Goal: Task Accomplishment & Management: Manage account settings

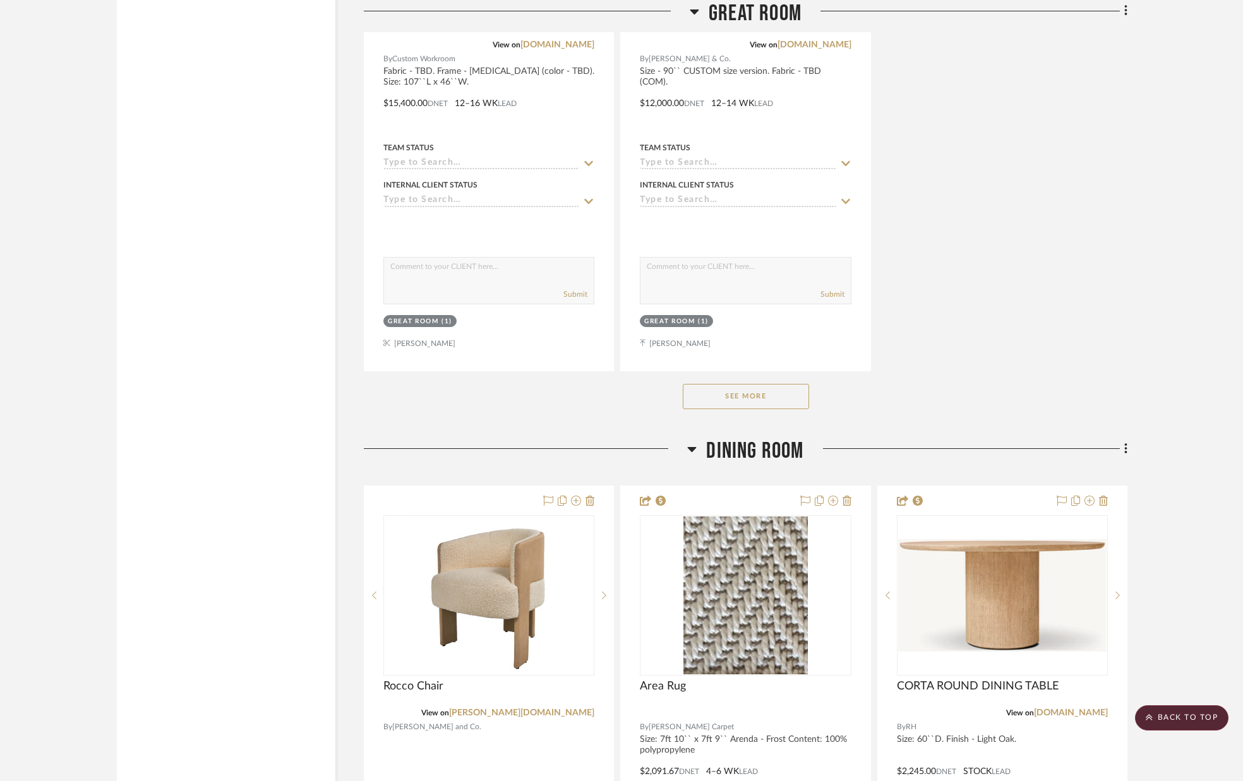
scroll to position [2828, 0]
click at [750, 395] on button "See More" at bounding box center [746, 394] width 126 height 25
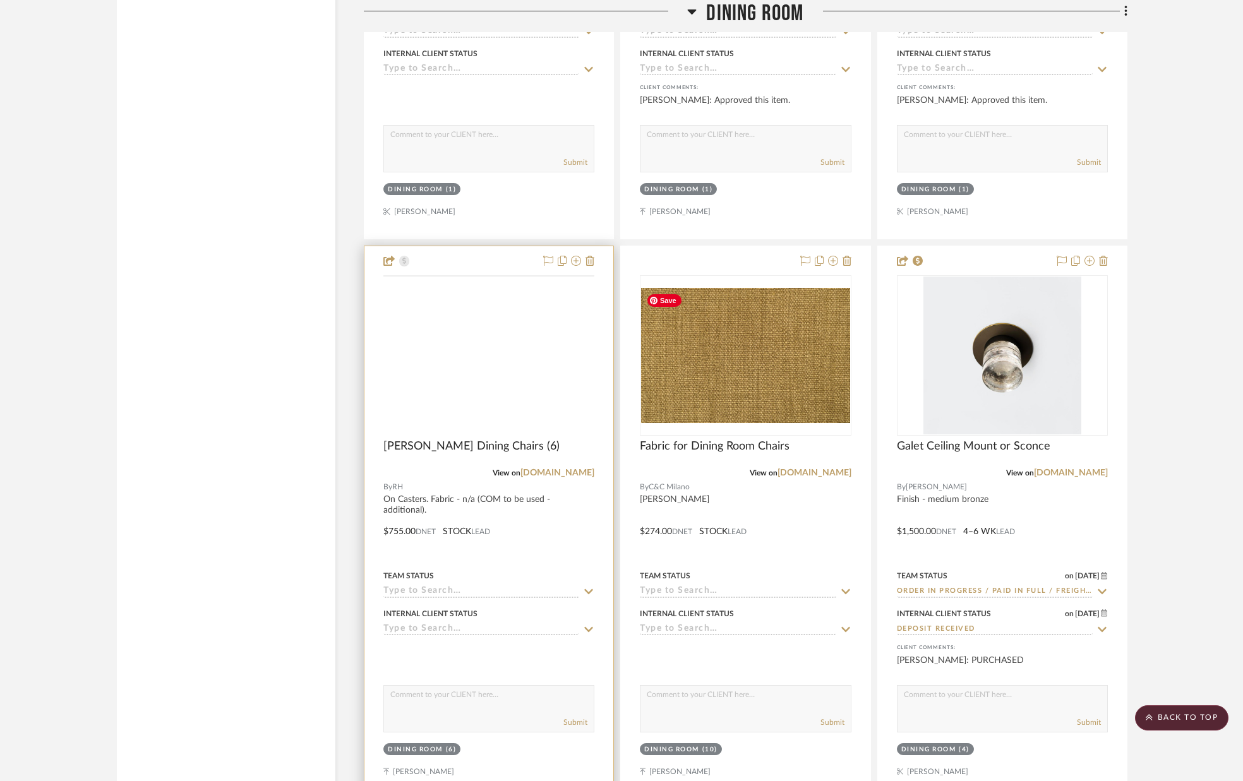
scroll to position [3629, 0]
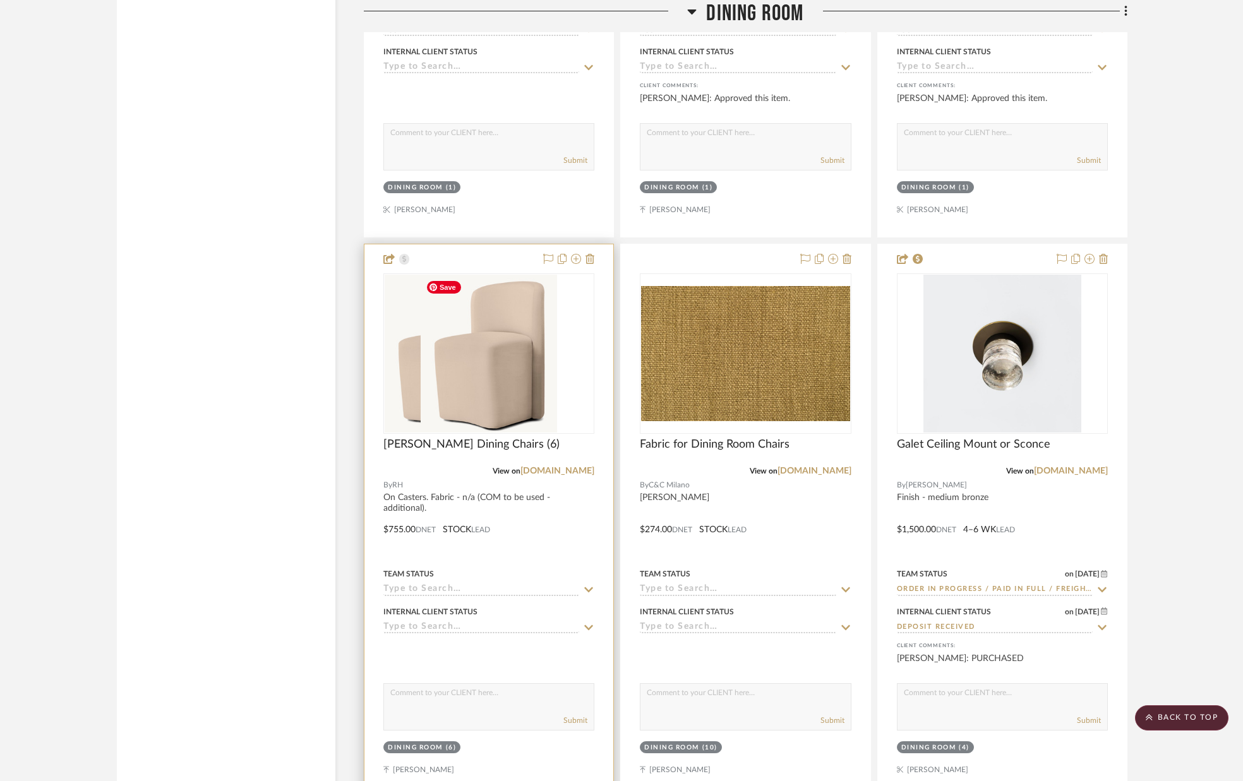
click at [490, 372] on div at bounding box center [488, 354] width 211 height 160
click at [491, 372] on img "0" at bounding box center [489, 354] width 136 height 158
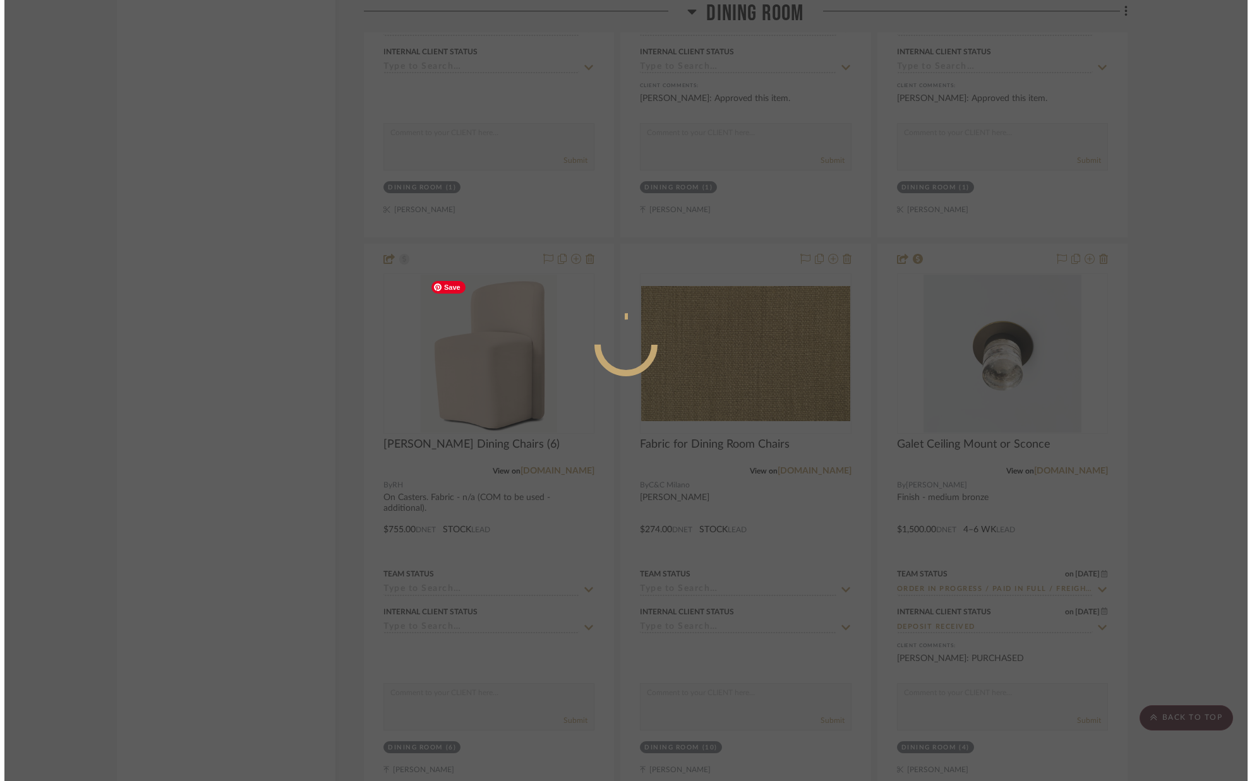
scroll to position [0, 0]
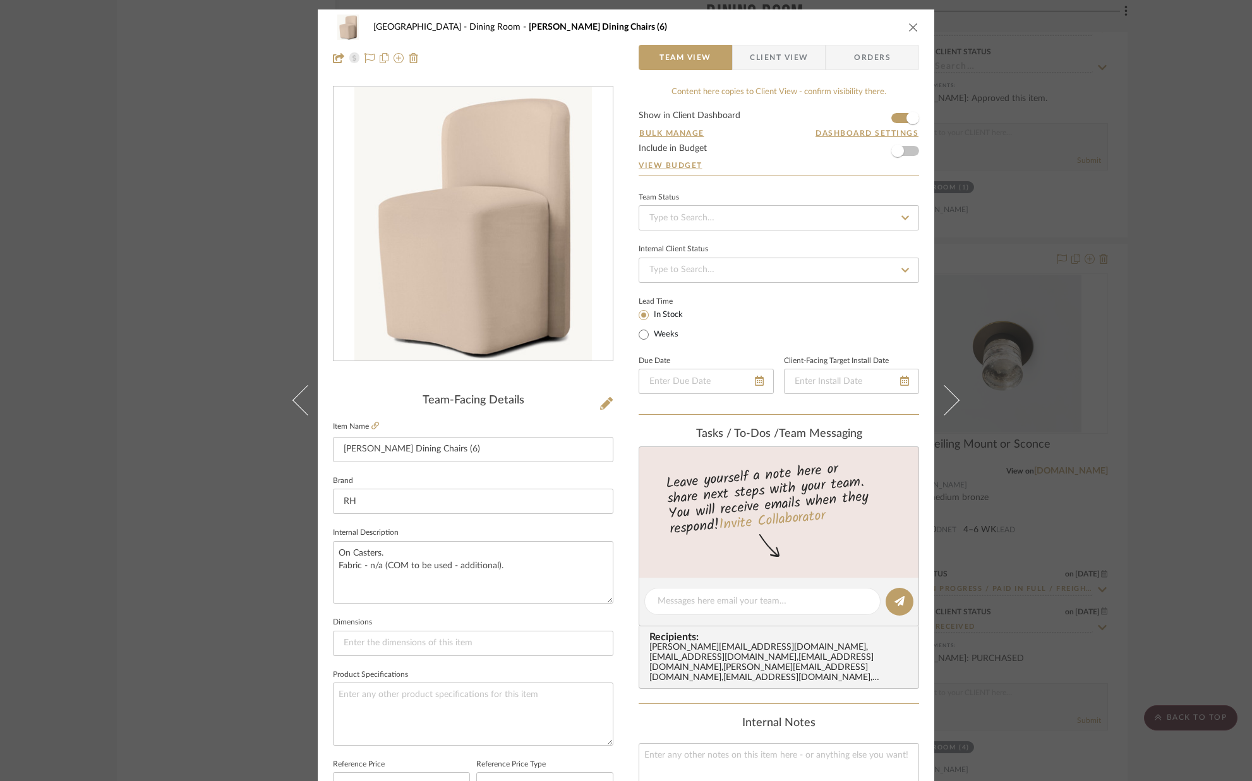
click at [890, 117] on form "Show in Client Dashboard Bulk Manage Dashboard Settings Include in Budget View …" at bounding box center [779, 143] width 280 height 64
click at [899, 118] on span "button" at bounding box center [913, 118] width 28 height 28
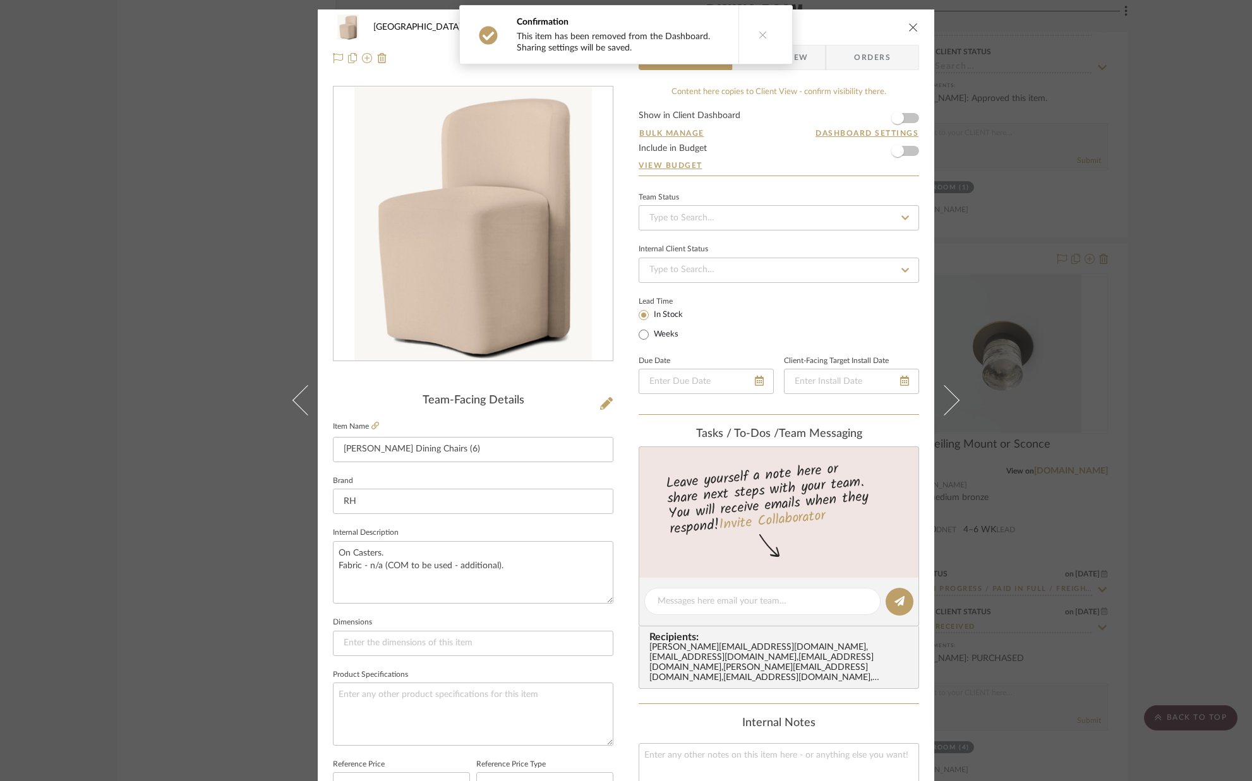
click at [908, 27] on icon "close" at bounding box center [913, 27] width 10 height 10
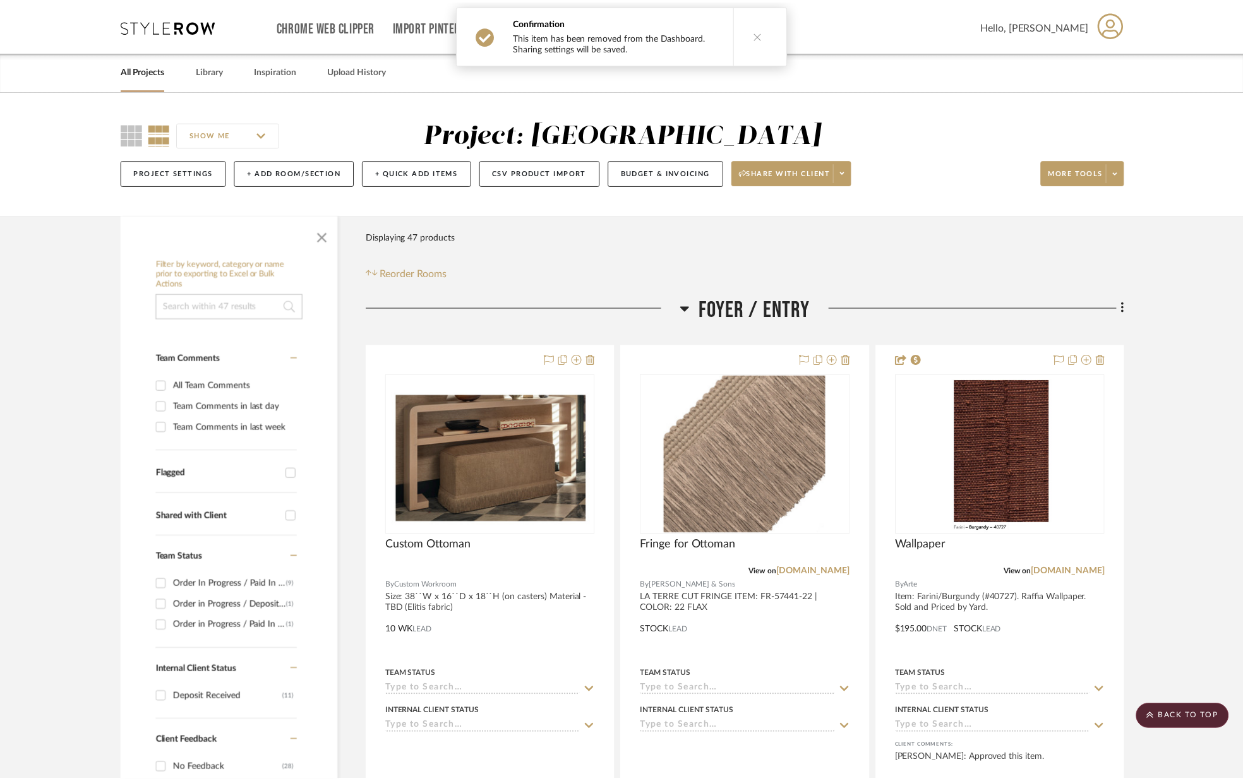
scroll to position [3629, 0]
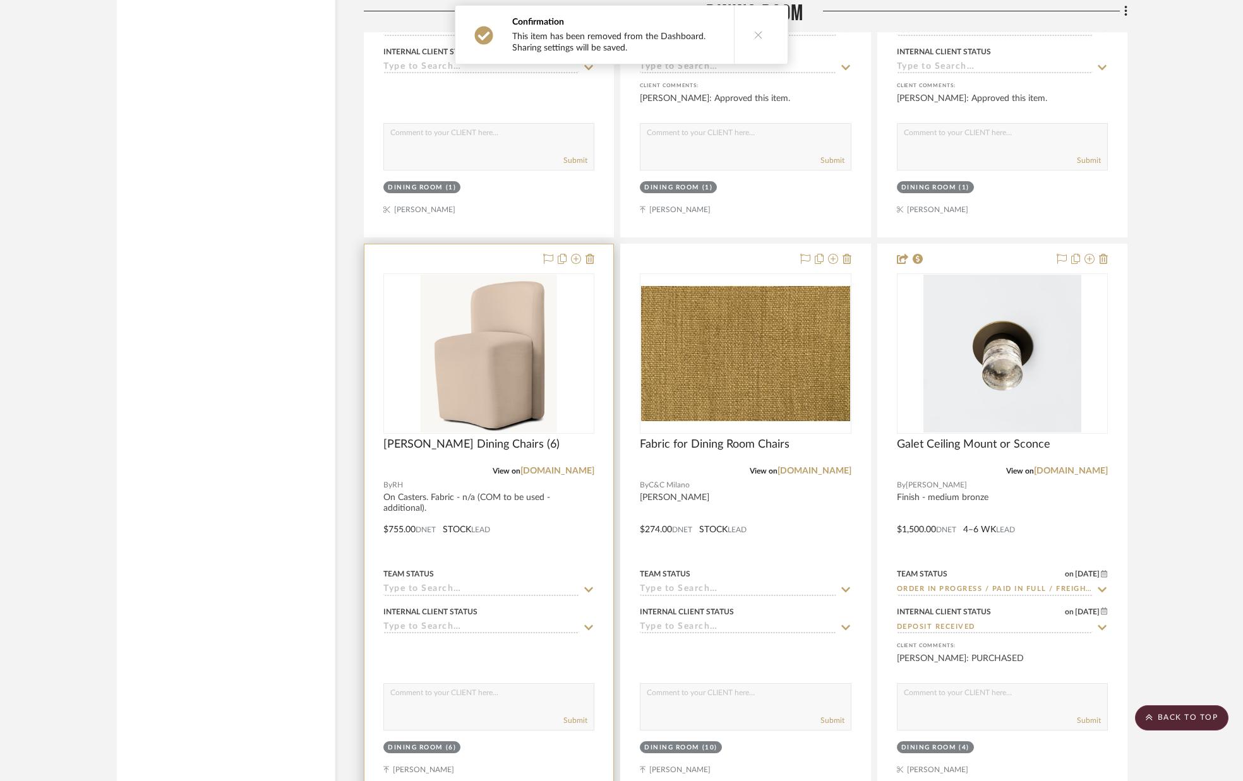
click at [594, 260] on div at bounding box center [489, 520] width 249 height 553
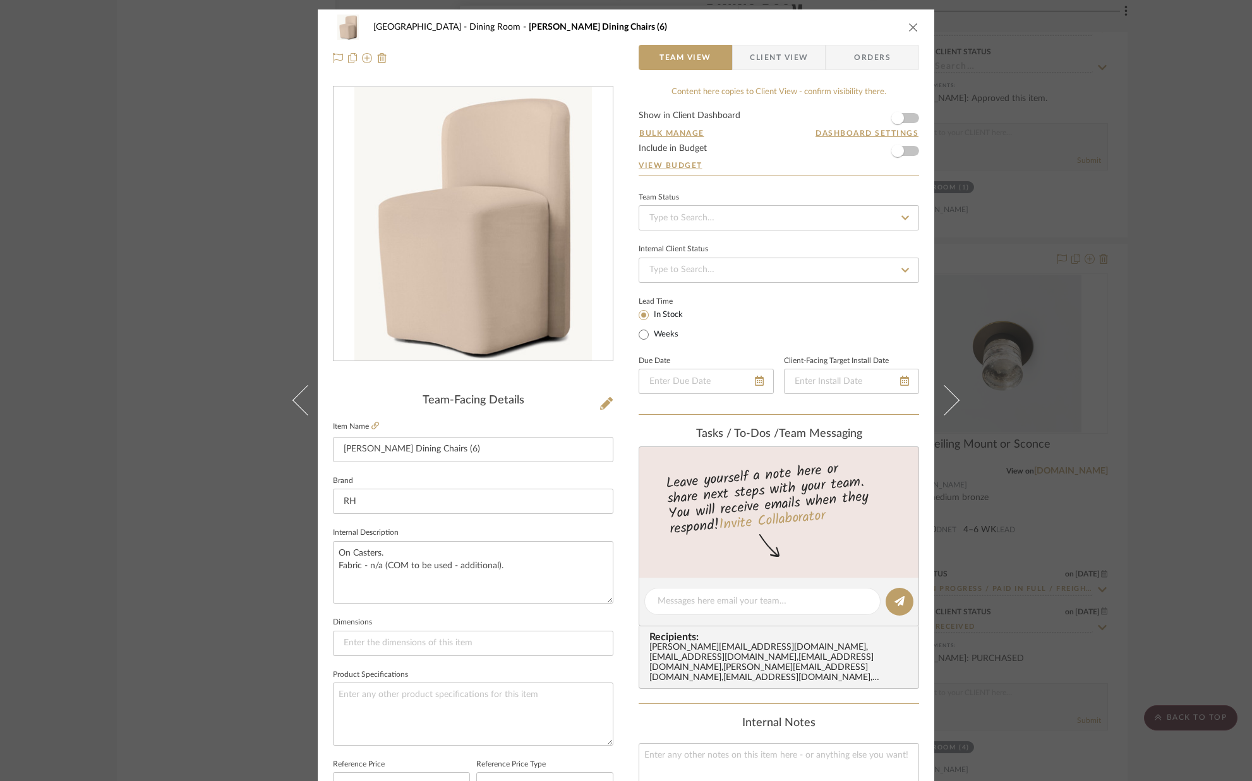
drag, startPoint x: 907, startPoint y: 25, endPoint x: 745, endPoint y: 136, distance: 196.8
click at [908, 25] on icon "close" at bounding box center [913, 27] width 10 height 10
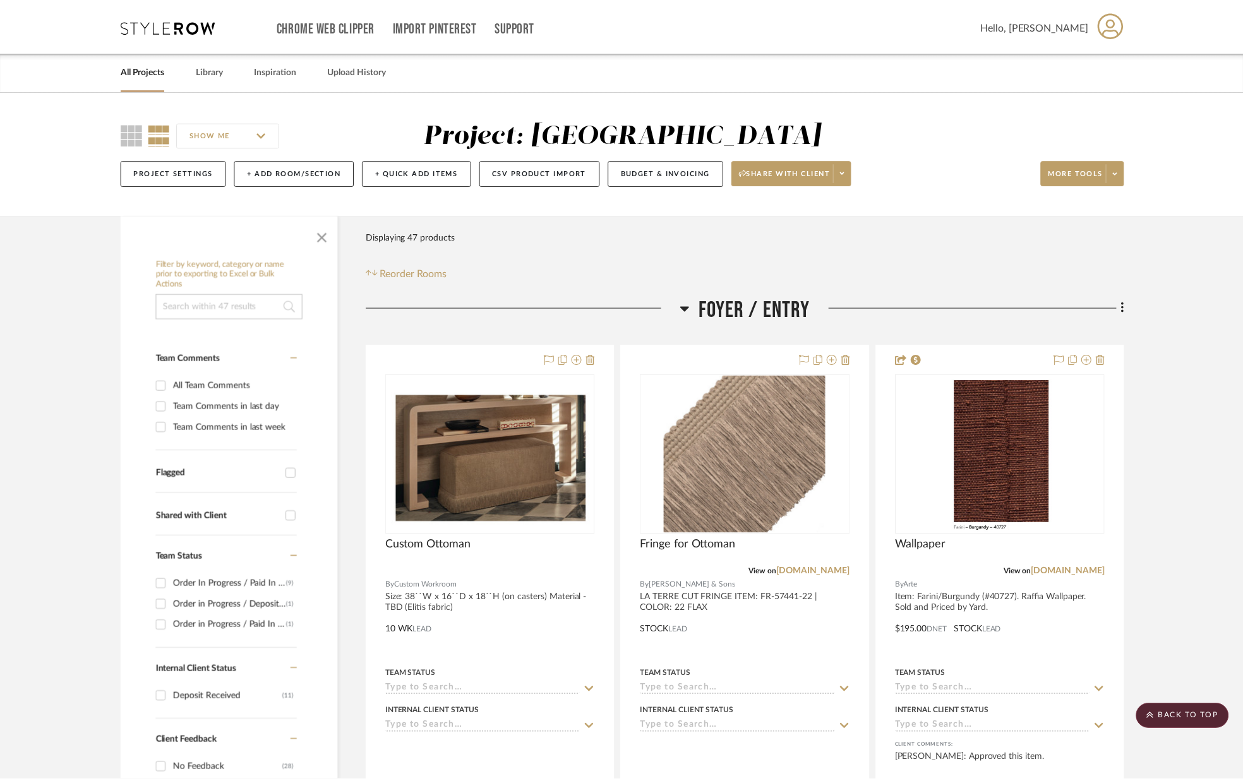
scroll to position [3629, 0]
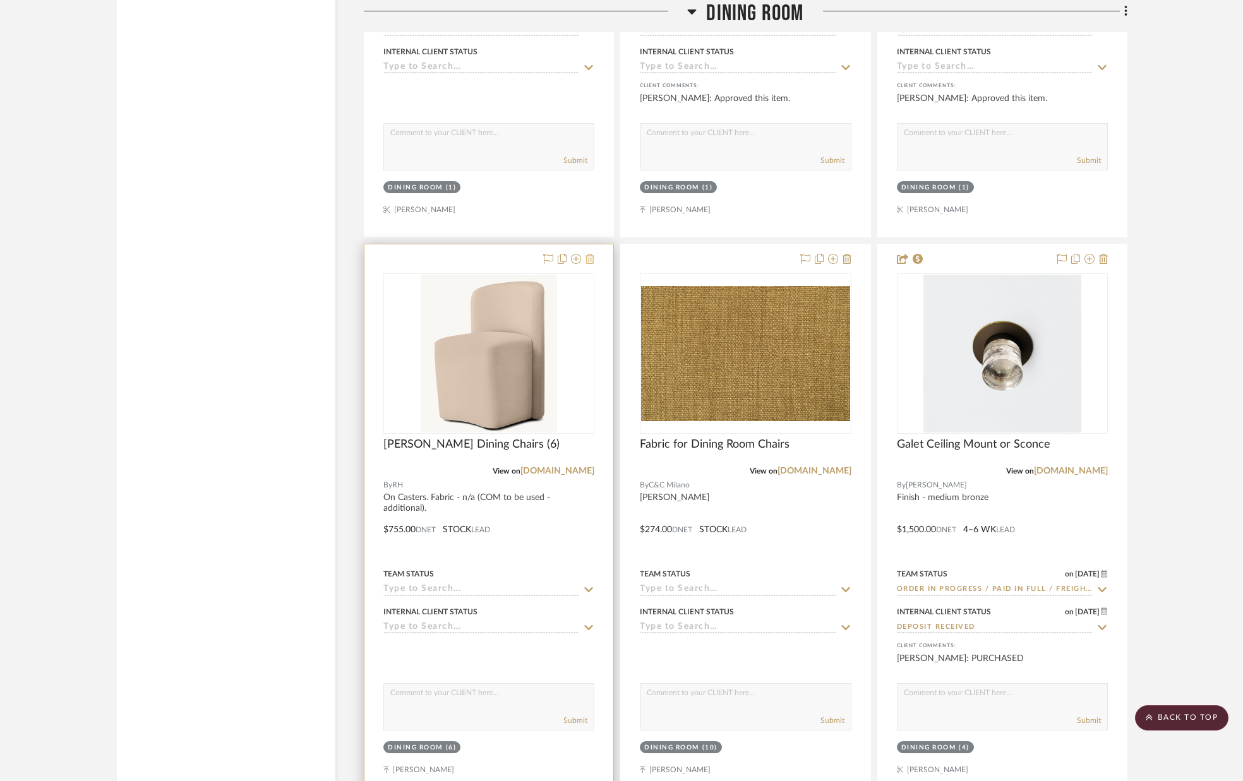
click at [589, 260] on icon at bounding box center [590, 259] width 9 height 10
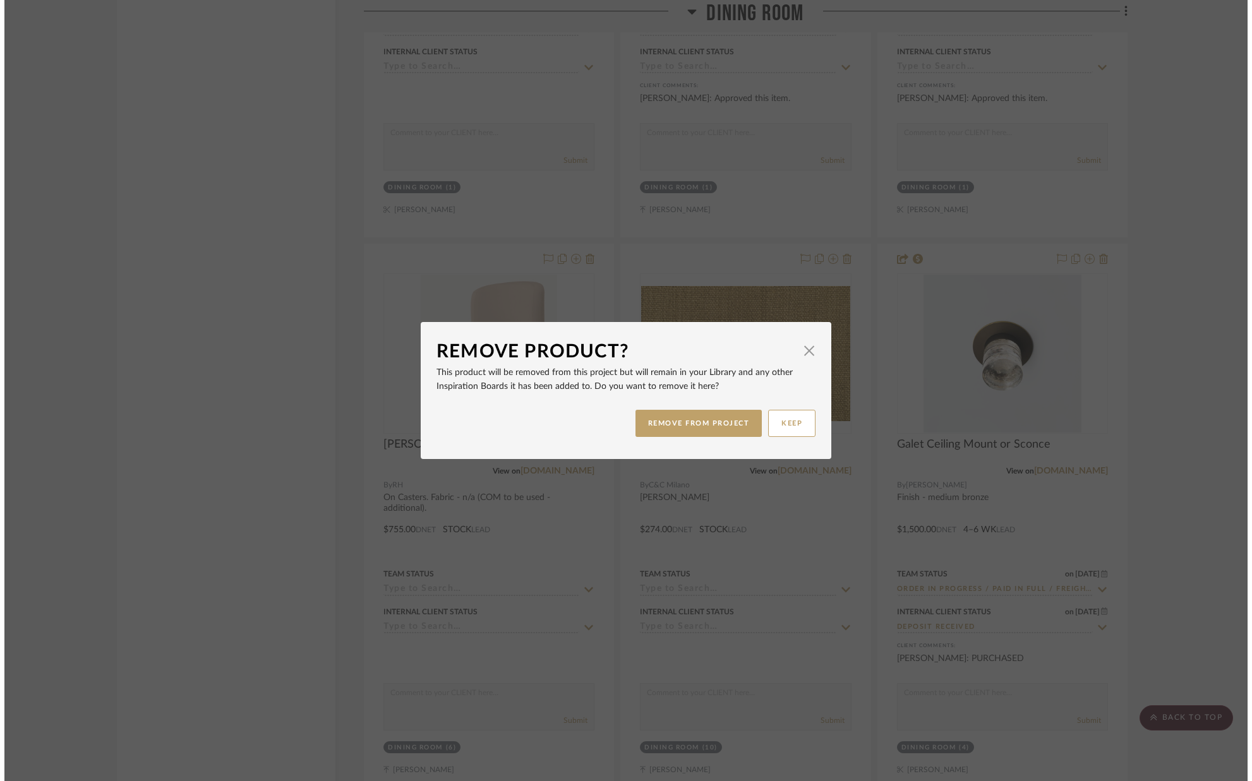
scroll to position [0, 0]
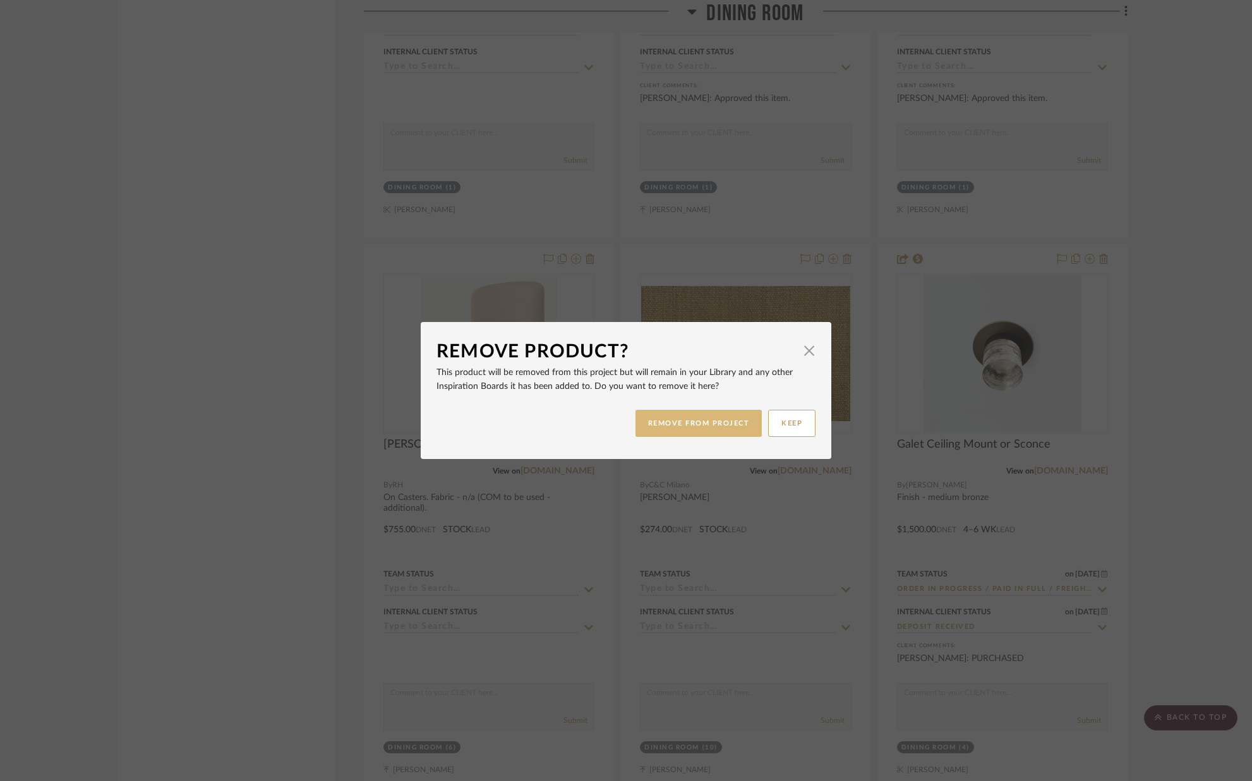
click at [696, 423] on button "REMOVE FROM PROJECT" at bounding box center [699, 423] width 127 height 27
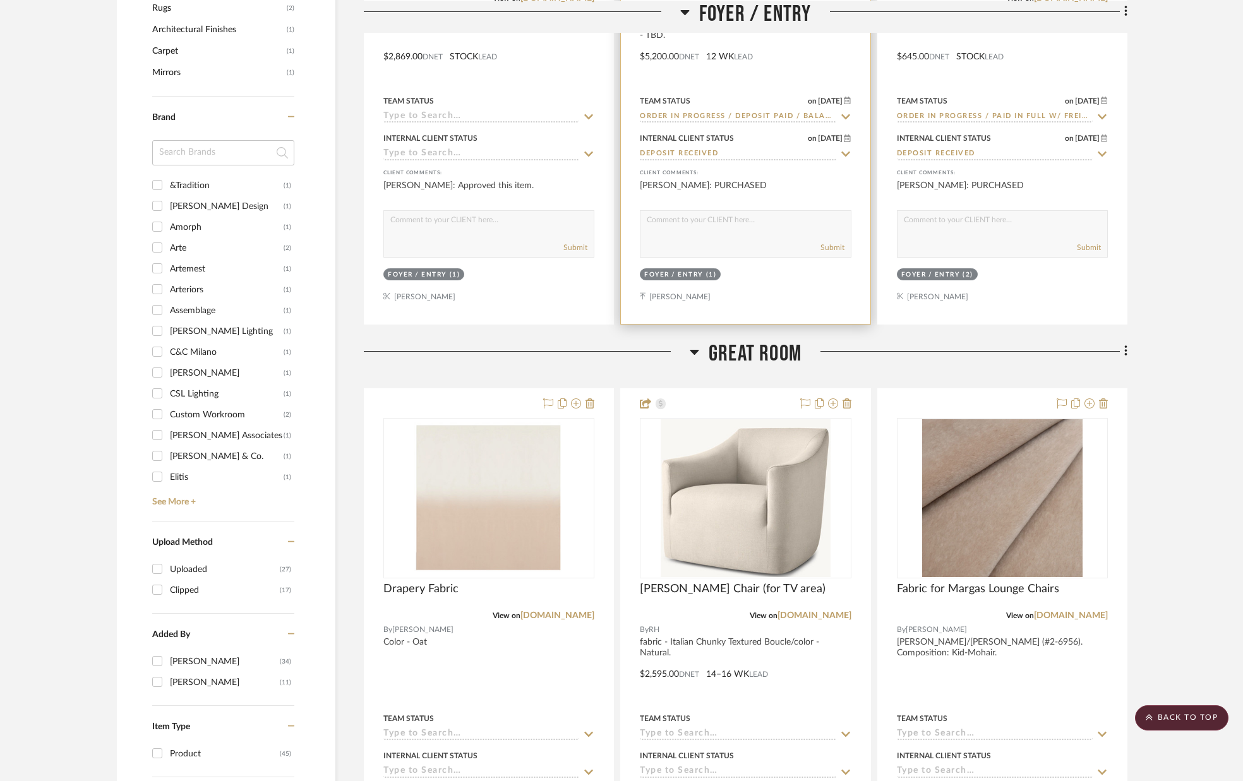
scroll to position [1217, 0]
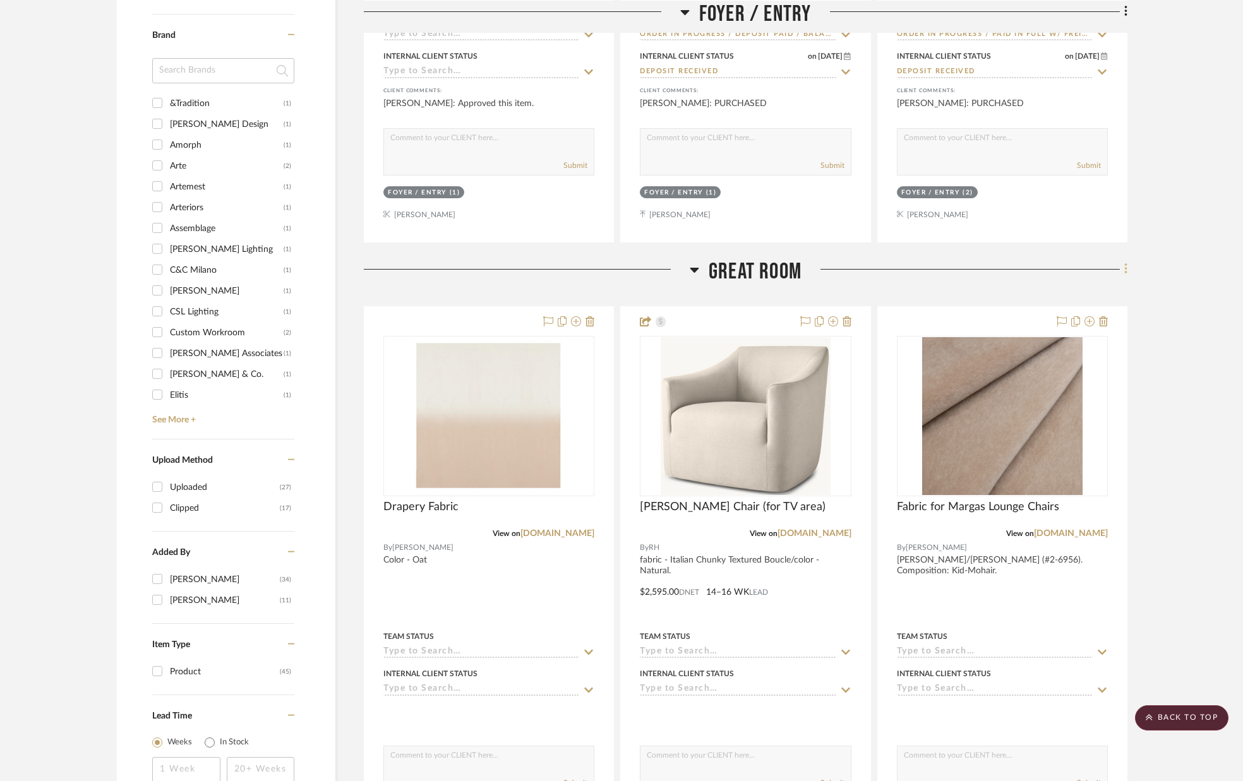
click at [1125, 274] on icon at bounding box center [1126, 269] width 3 height 11
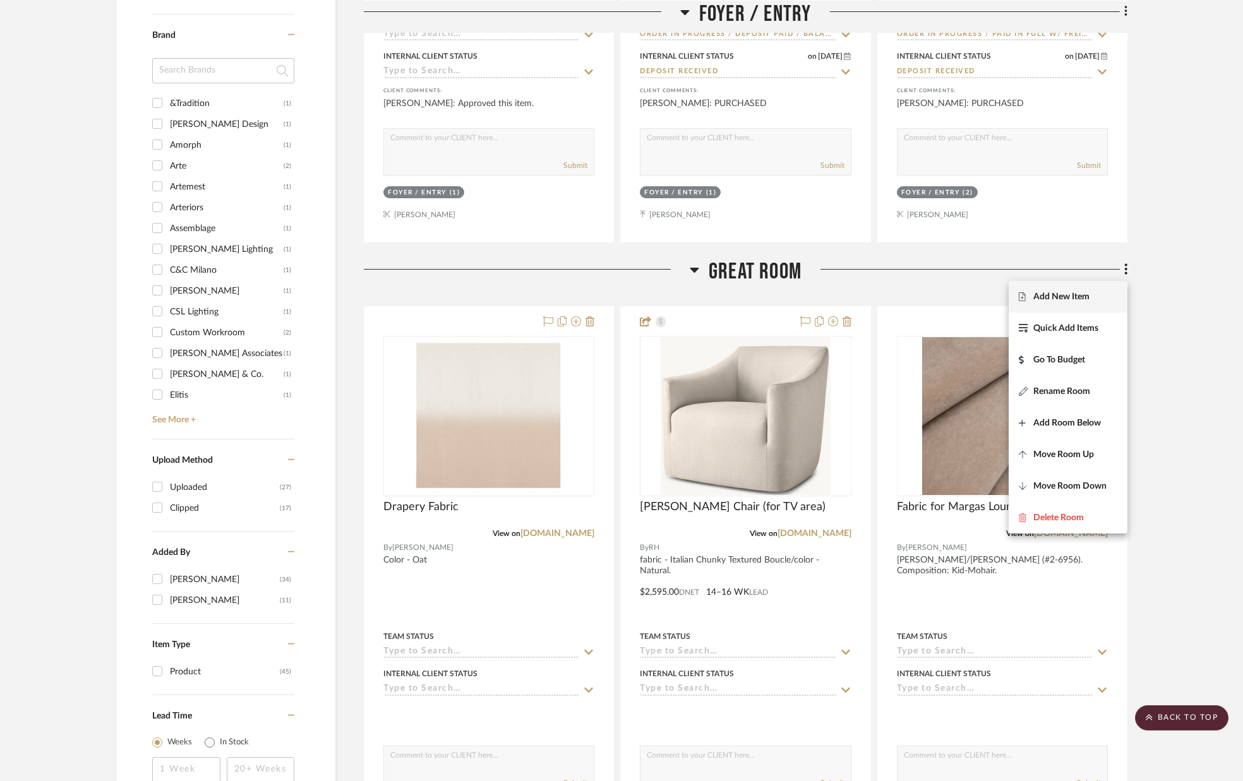
click at [1075, 302] on button "Add New Item" at bounding box center [1068, 297] width 119 height 32
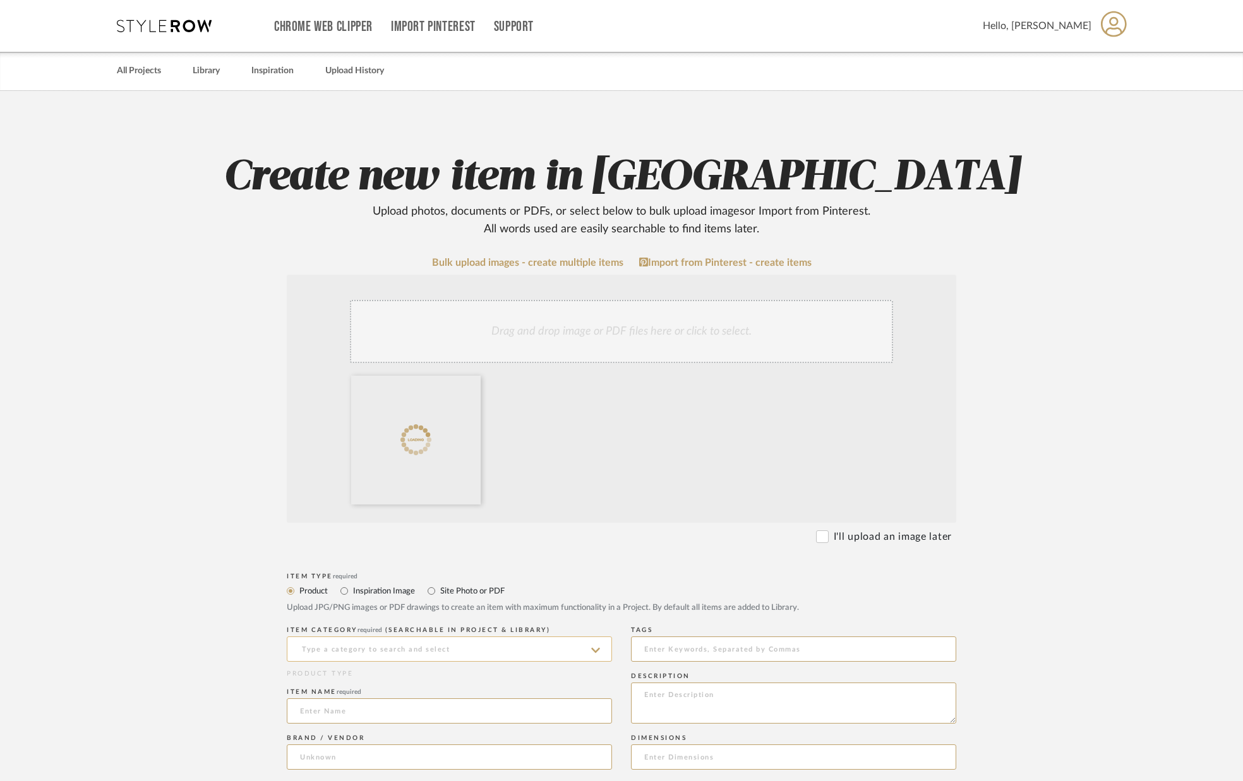
click at [376, 646] on input at bounding box center [449, 649] width 325 height 25
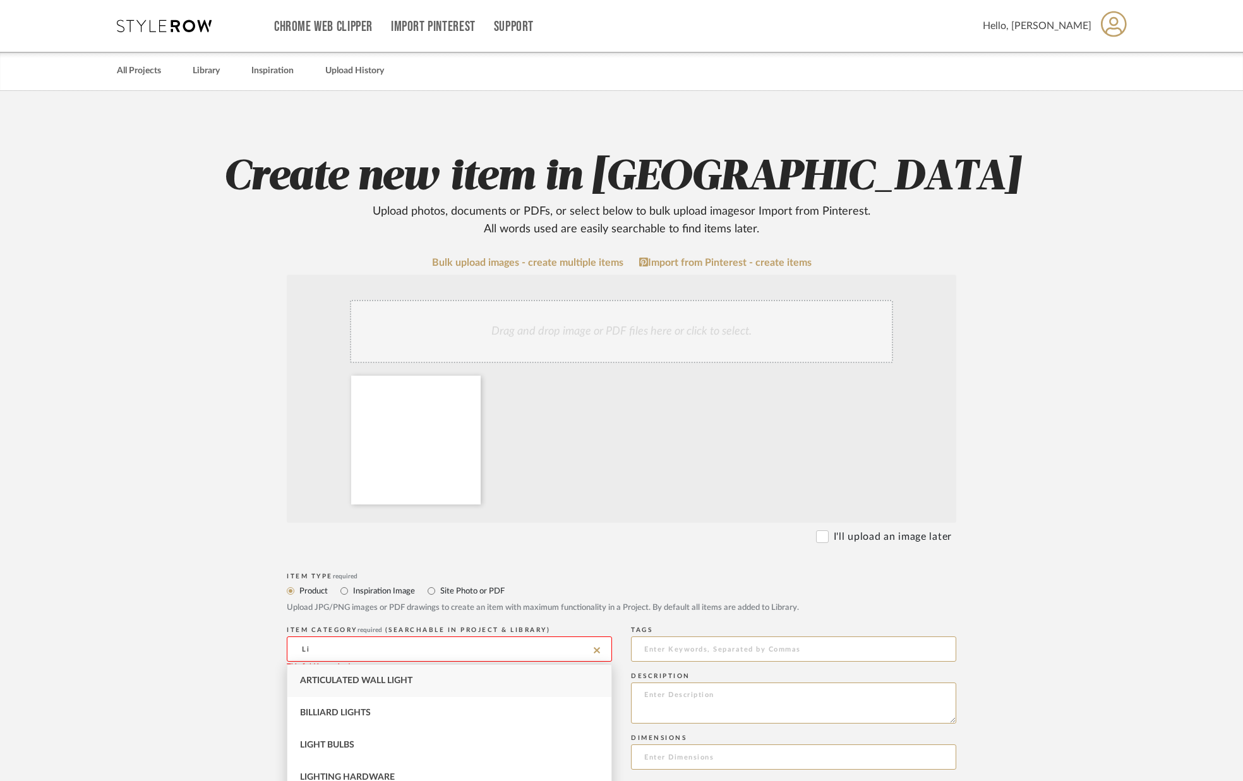
type input "L"
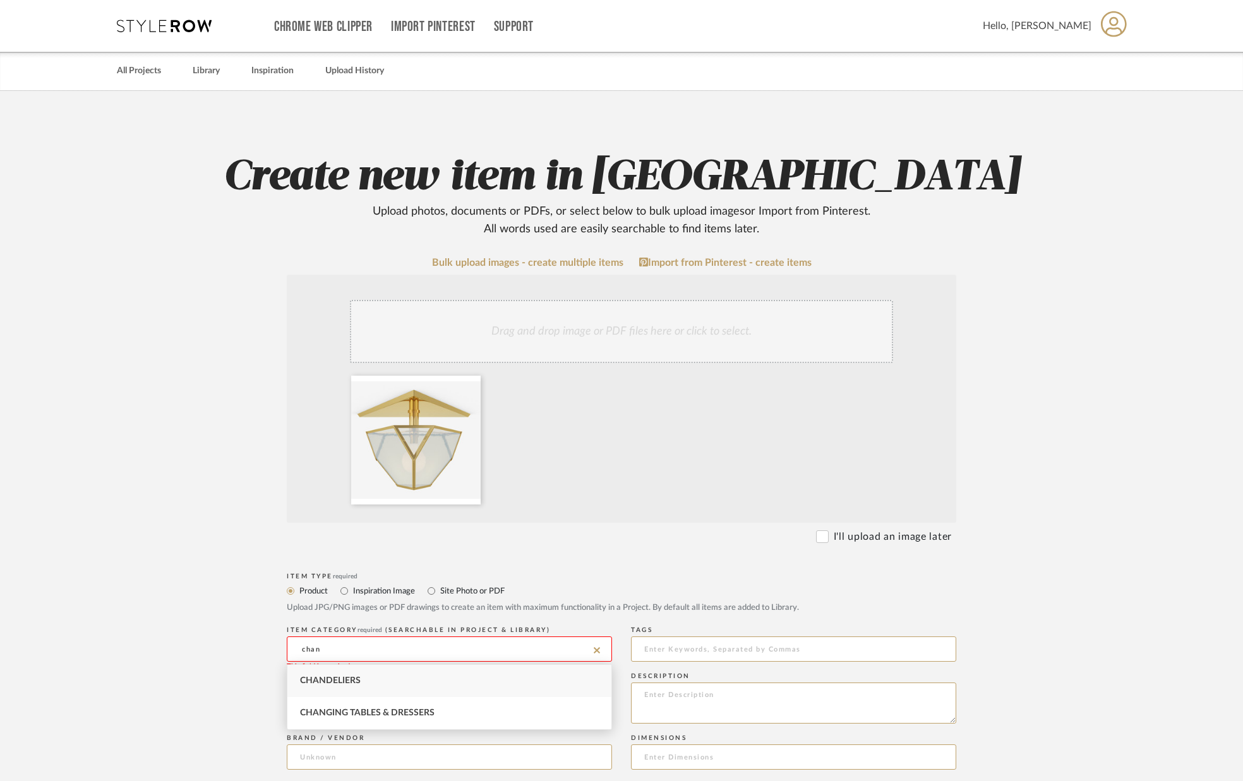
click at [382, 681] on div "Chandeliers" at bounding box center [449, 681] width 324 height 32
type input "Chandeliers"
click at [378, 711] on input at bounding box center [449, 711] width 325 height 25
type input "[PERSON_NAME]"
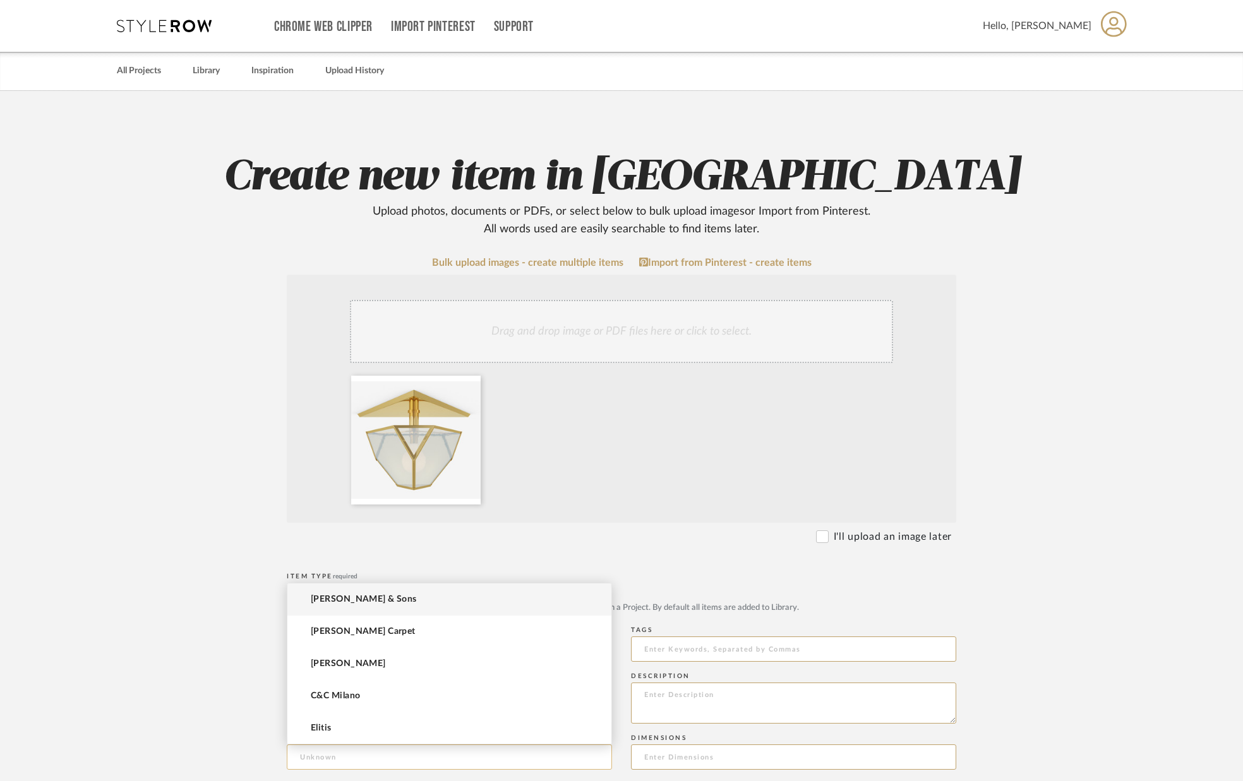
click at [359, 756] on input at bounding box center [449, 757] width 325 height 25
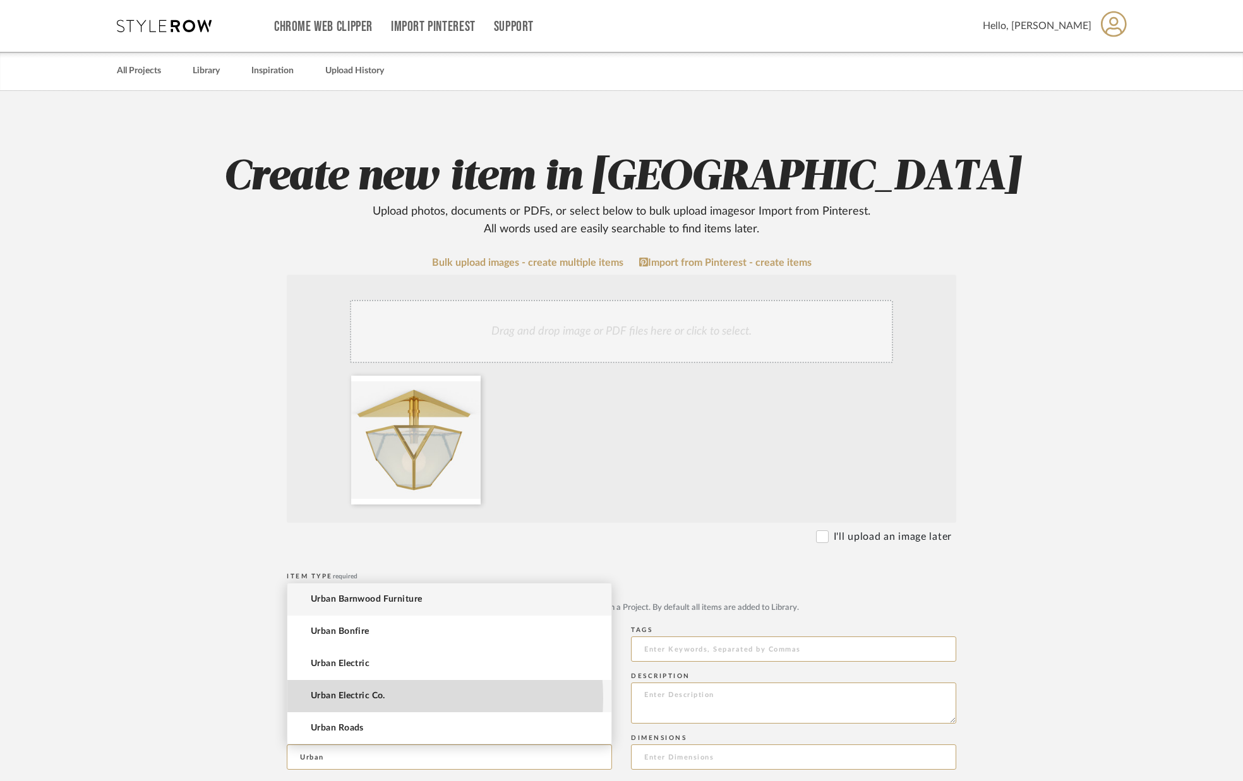
click at [364, 699] on span "Urban Electric Co." at bounding box center [348, 696] width 75 height 11
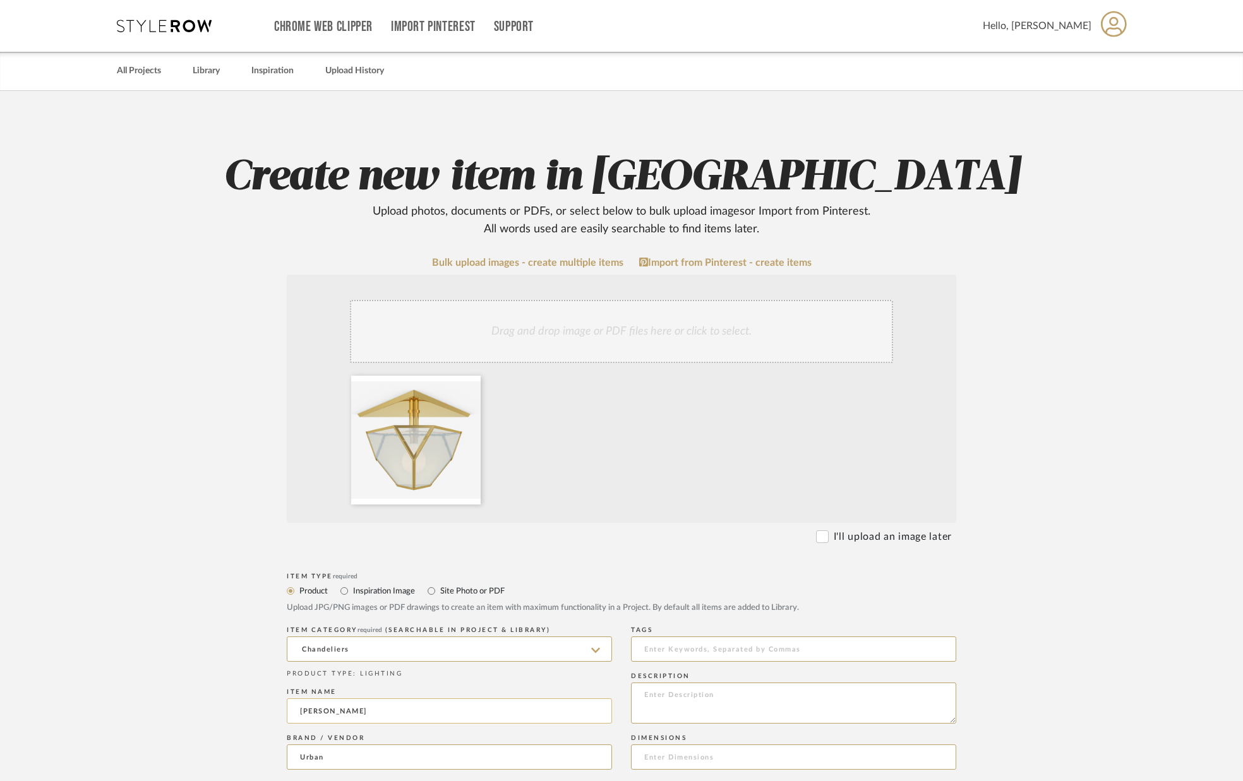
type input "Urban Electric Co."
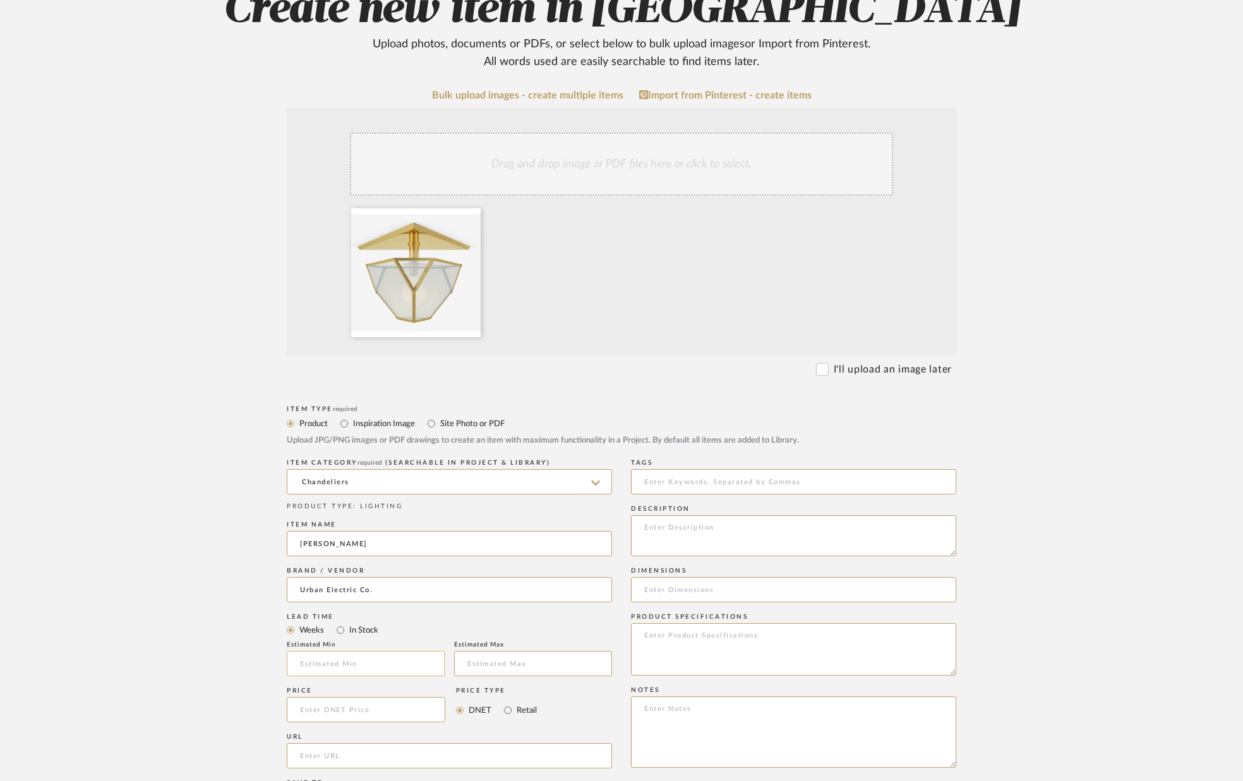
scroll to position [168, 0]
click at [347, 662] on input "text" at bounding box center [366, 663] width 158 height 25
type input "10"
click at [497, 666] on input at bounding box center [533, 663] width 158 height 25
type input "12"
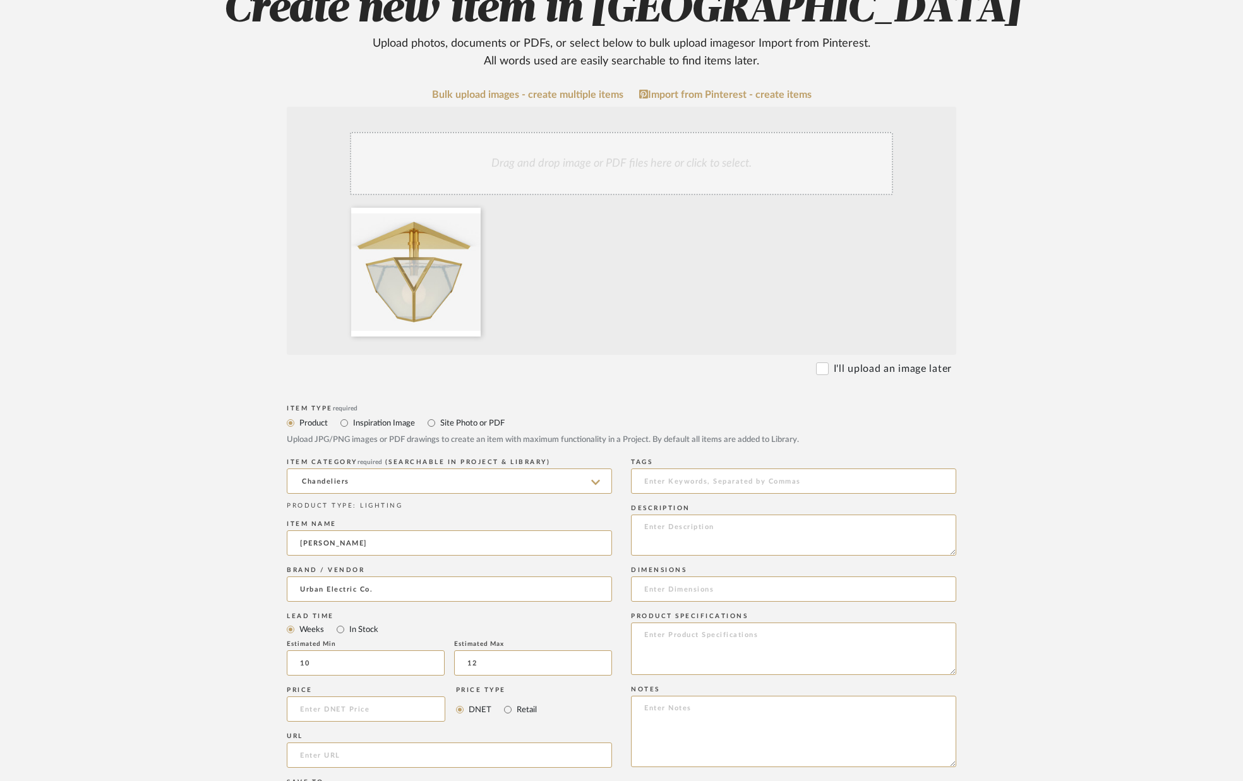
click at [533, 613] on div "Lead Time" at bounding box center [449, 617] width 325 height 8
click at [402, 701] on input at bounding box center [366, 709] width 159 height 25
type input "$4,375.00"
click at [250, 634] on form "Bulk upload images - create multiple items Import from Pinterest - create items…" at bounding box center [621, 614] width 805 height 1051
click at [673, 544] on textarea at bounding box center [793, 535] width 325 height 41
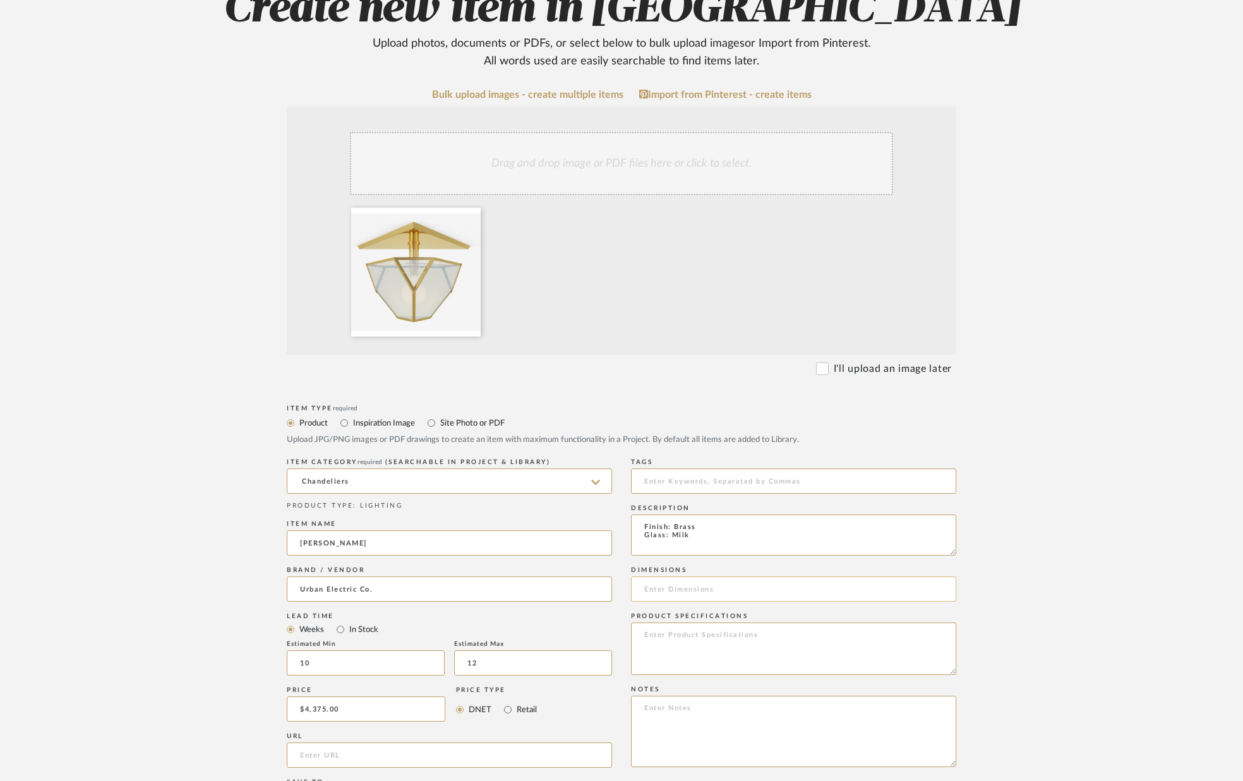
type textarea "Finish: Brass Glass: Milk"
click at [663, 589] on input at bounding box center [793, 589] width 325 height 25
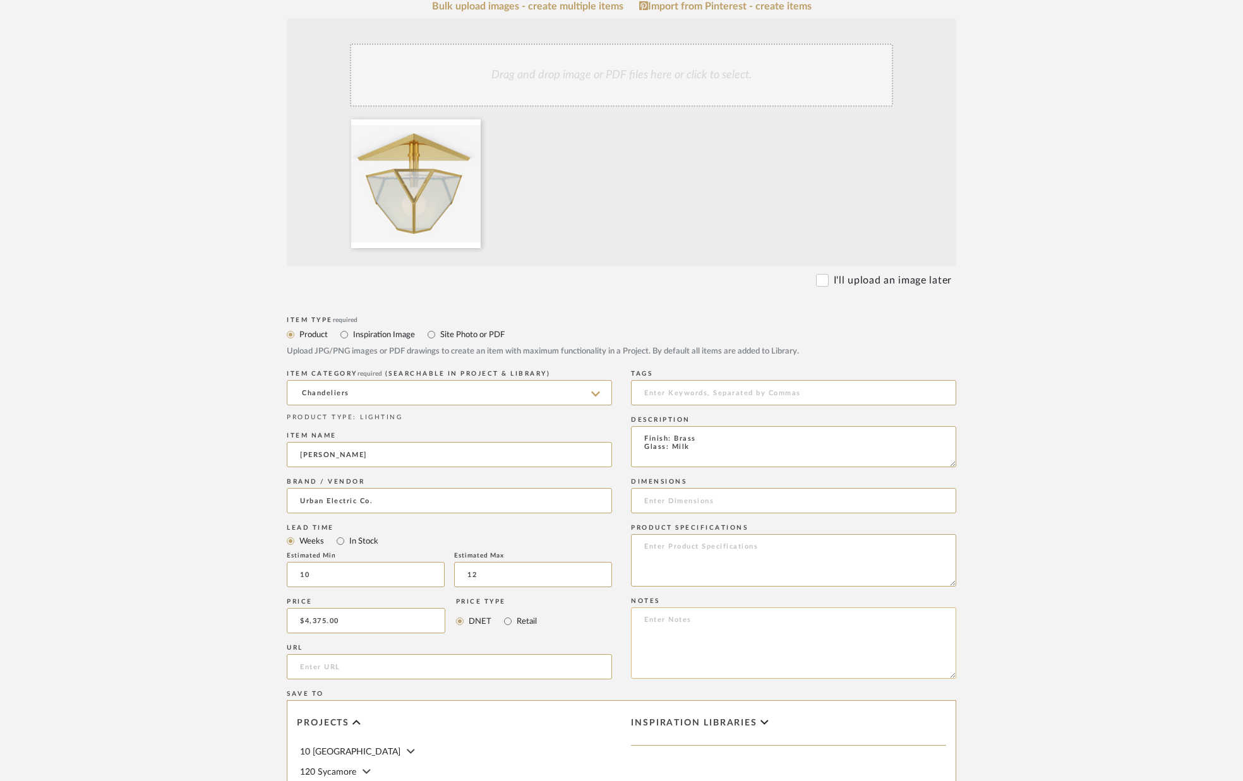
scroll to position [266, 0]
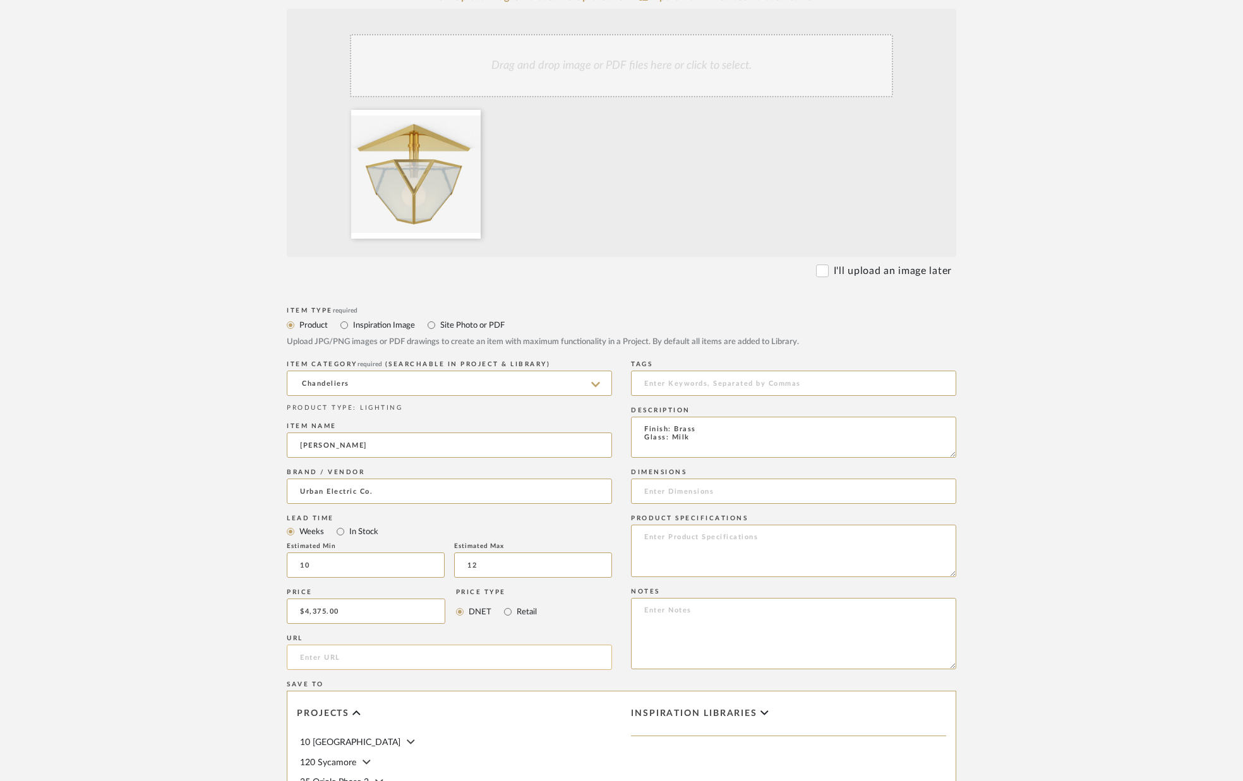
click at [354, 654] on input "url" at bounding box center [449, 657] width 325 height 25
paste input "[URL][DOMAIN_NAME]"
type input "[URL][DOMAIN_NAME]"
click at [706, 625] on textarea at bounding box center [793, 633] width 325 height 71
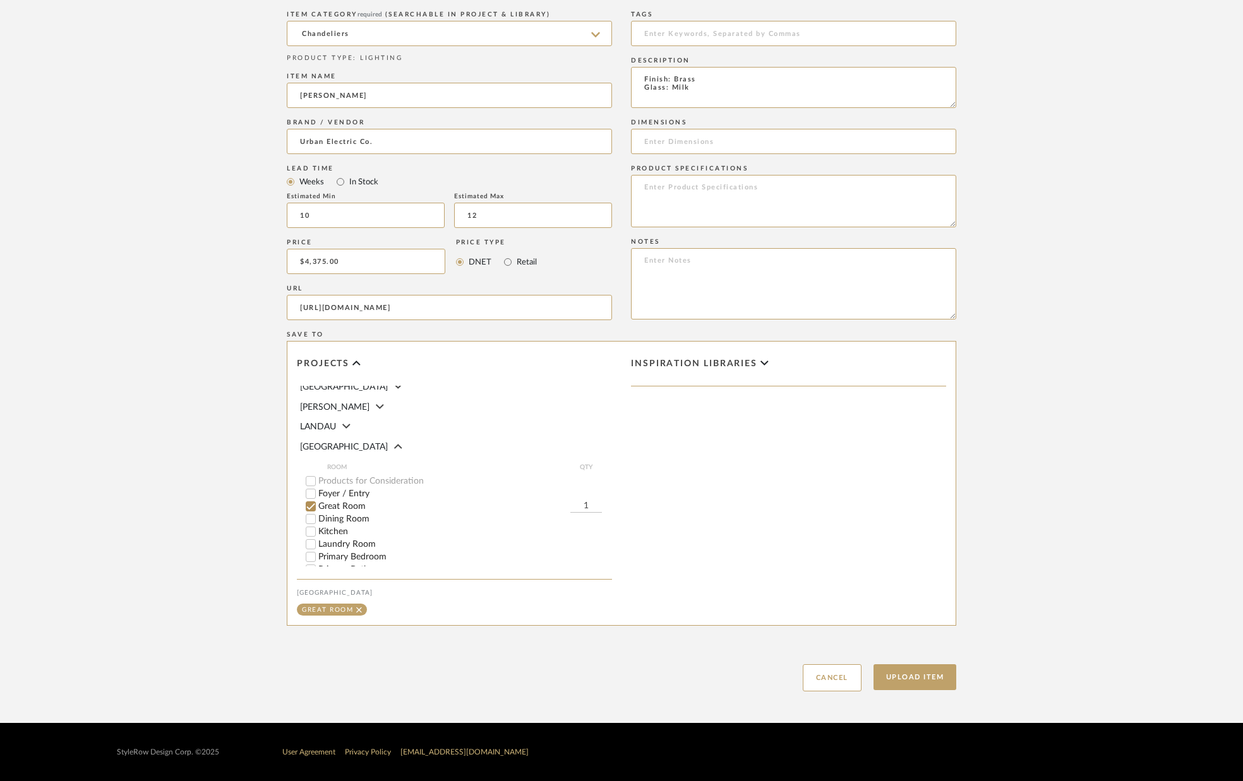
scroll to position [166, 0]
click at [593, 499] on input "1" at bounding box center [586, 505] width 32 height 13
type input "2"
click at [927, 673] on button "Upload Item" at bounding box center [915, 678] width 83 height 26
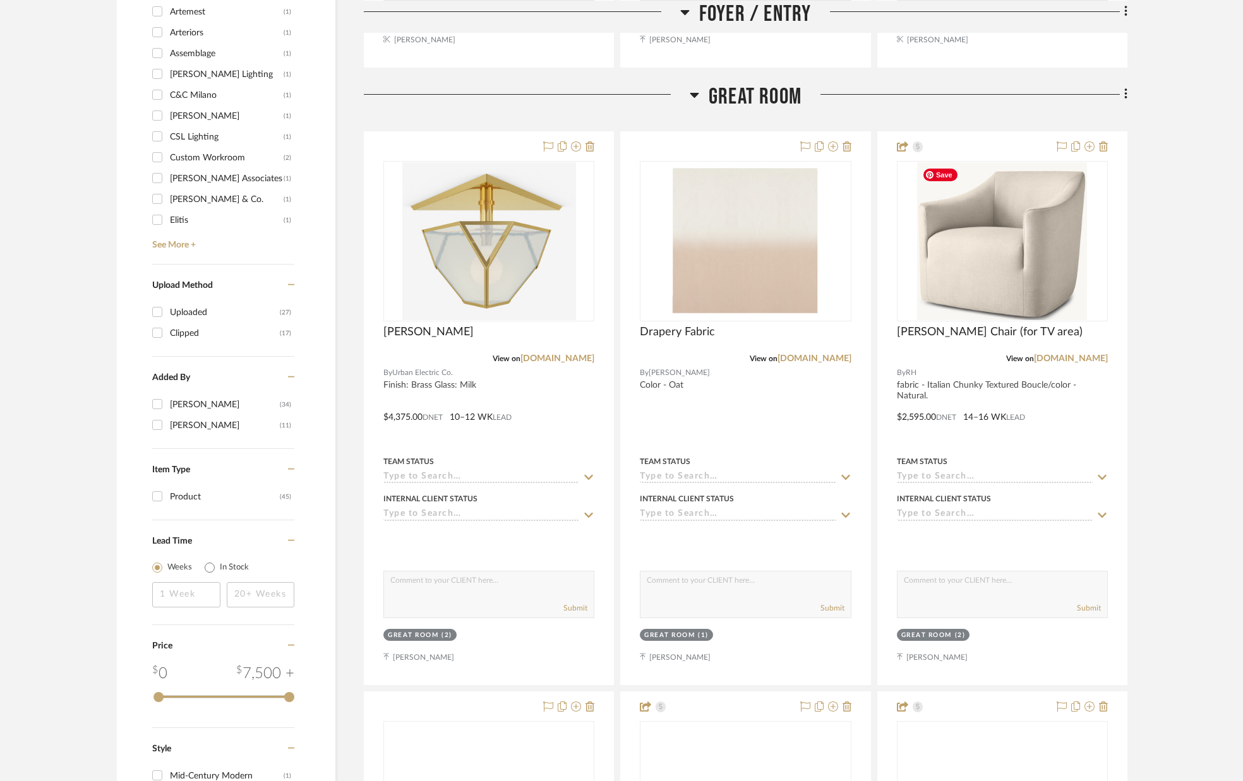
scroll to position [1474, 0]
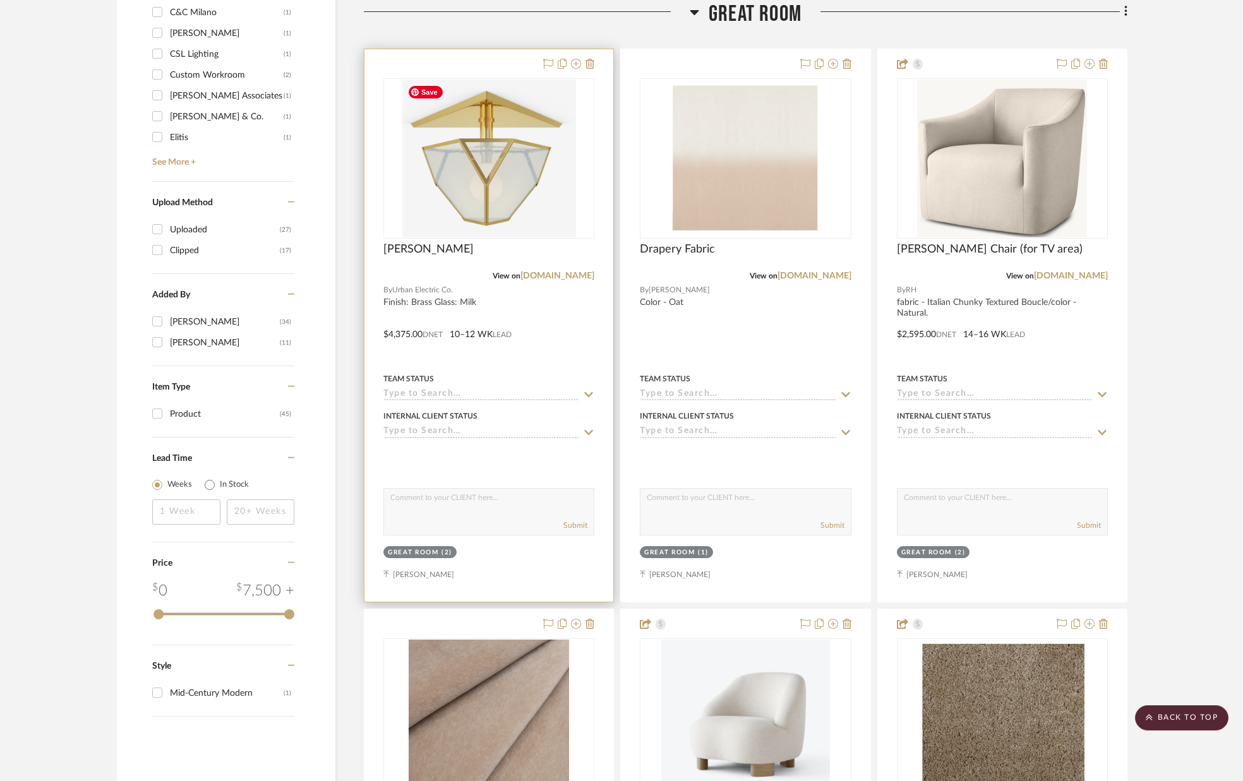
click at [502, 163] on img "0" at bounding box center [489, 159] width 174 height 158
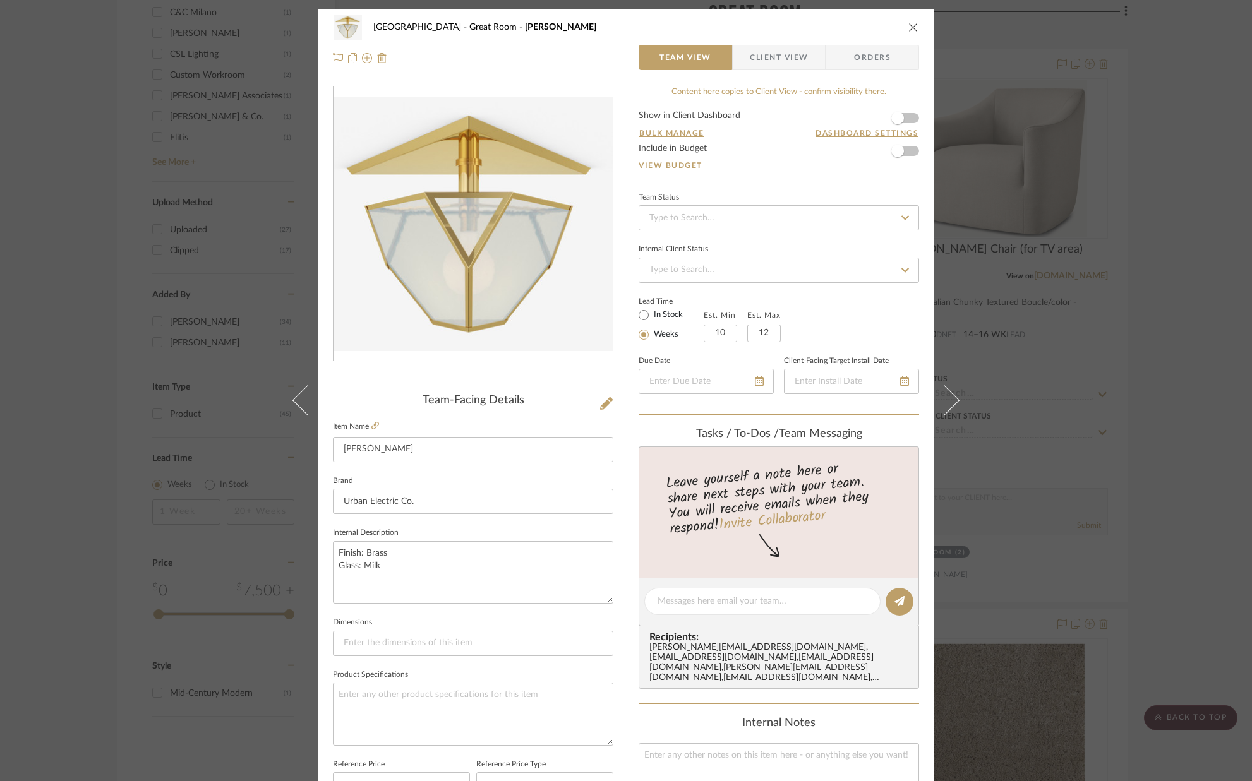
click at [790, 61] on span "Client View" at bounding box center [779, 57] width 58 height 25
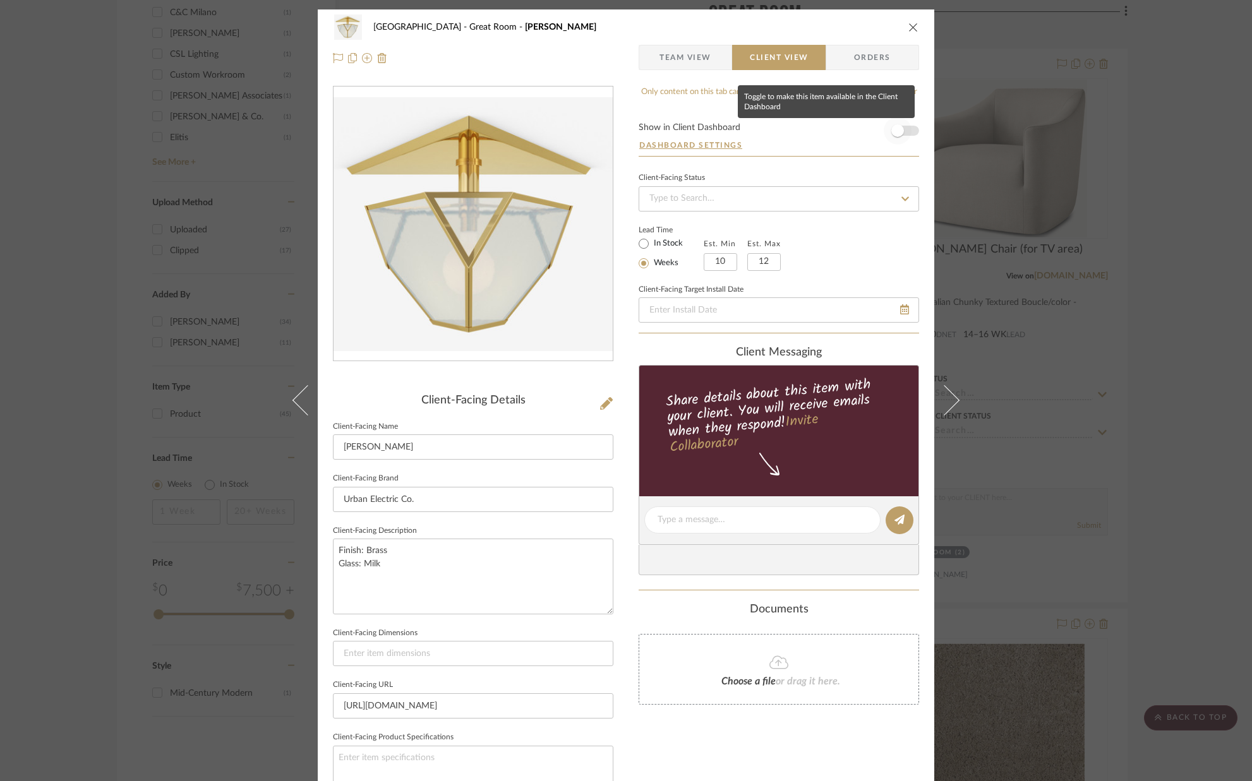
click at [903, 134] on span "button" at bounding box center [898, 131] width 28 height 28
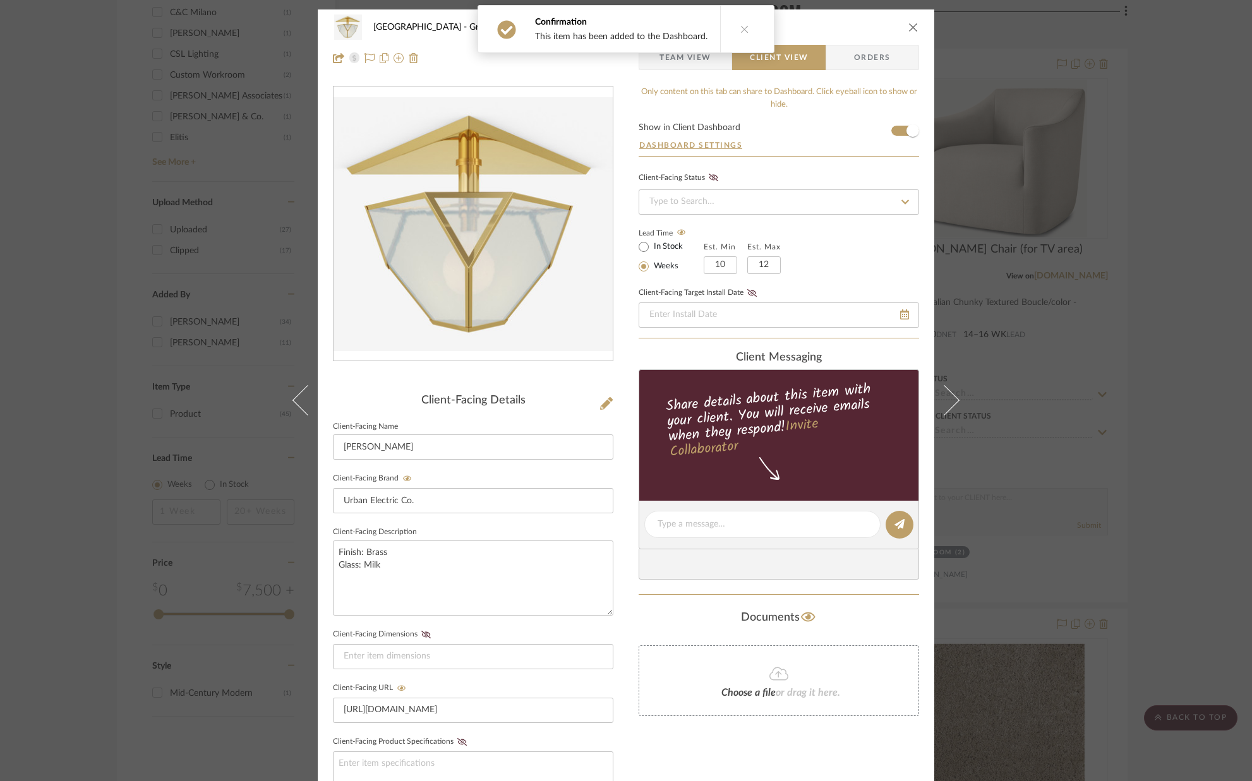
click at [914, 27] on button "close" at bounding box center [913, 26] width 11 height 11
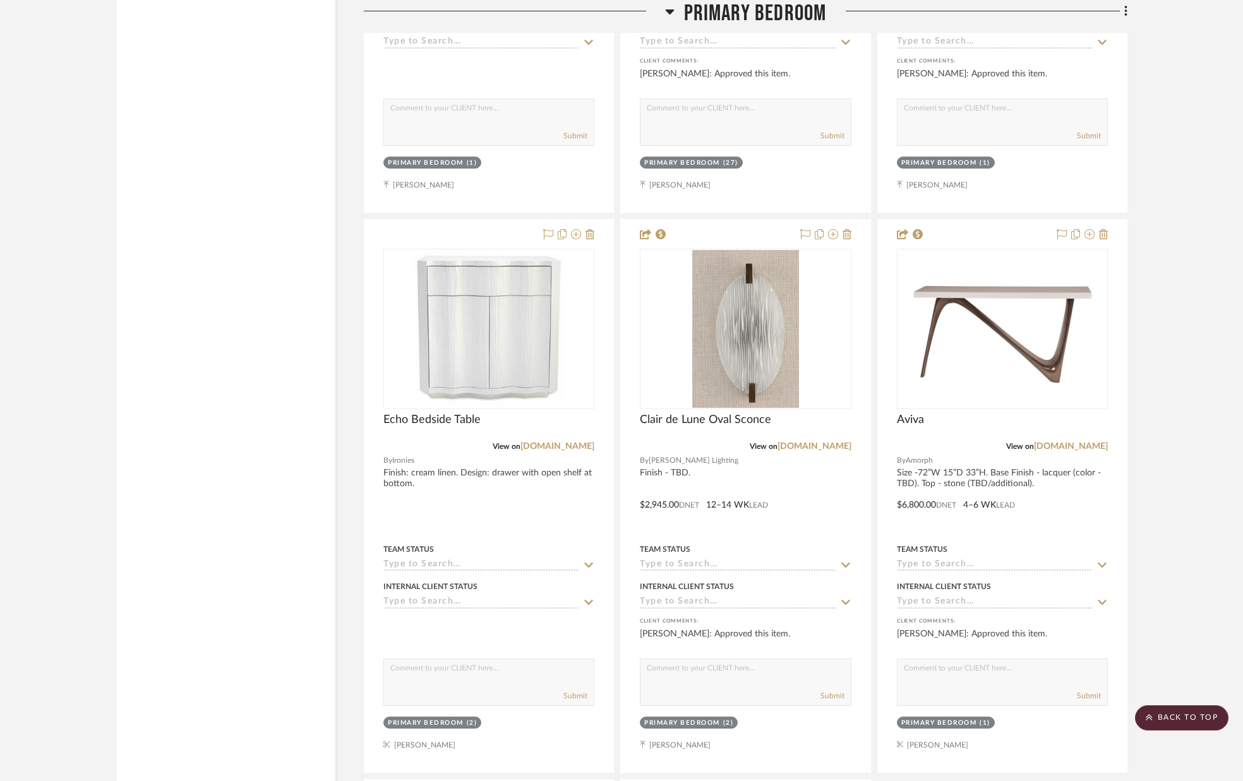
scroll to position [6189, 0]
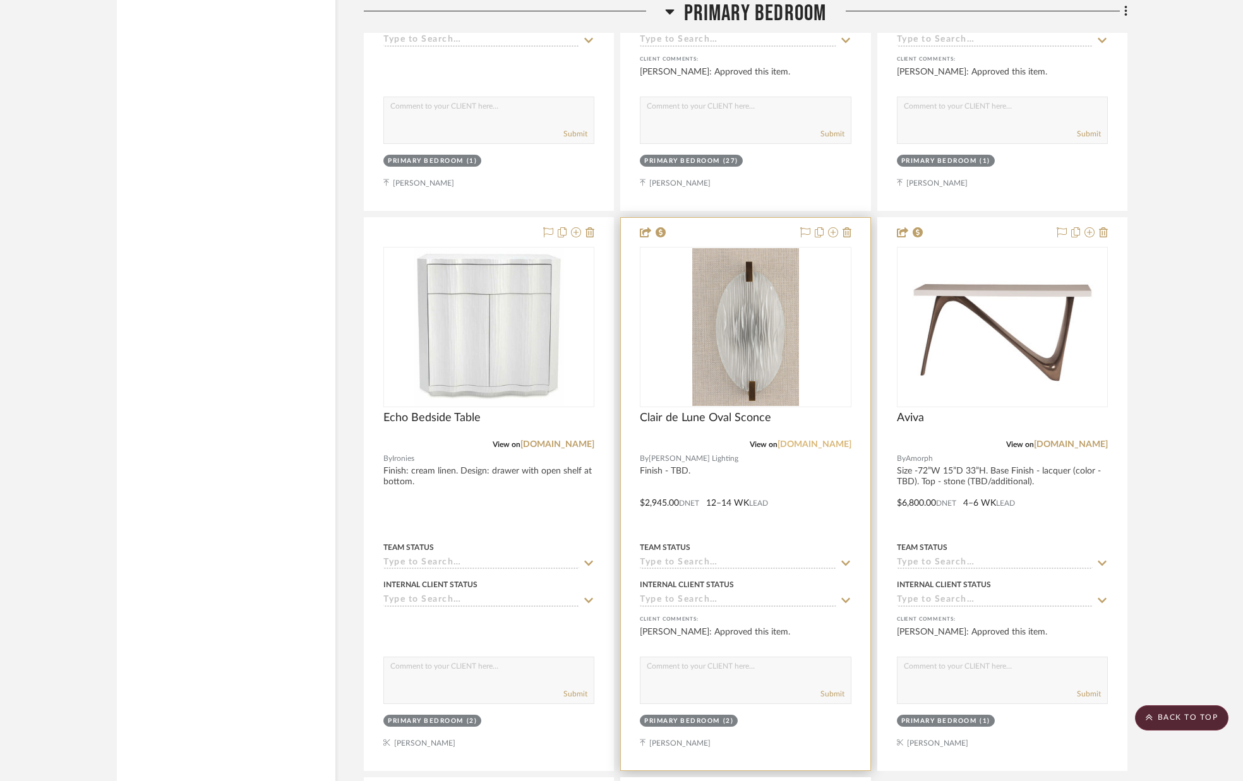
click at [808, 443] on link "[DOMAIN_NAME]" at bounding box center [815, 444] width 74 height 9
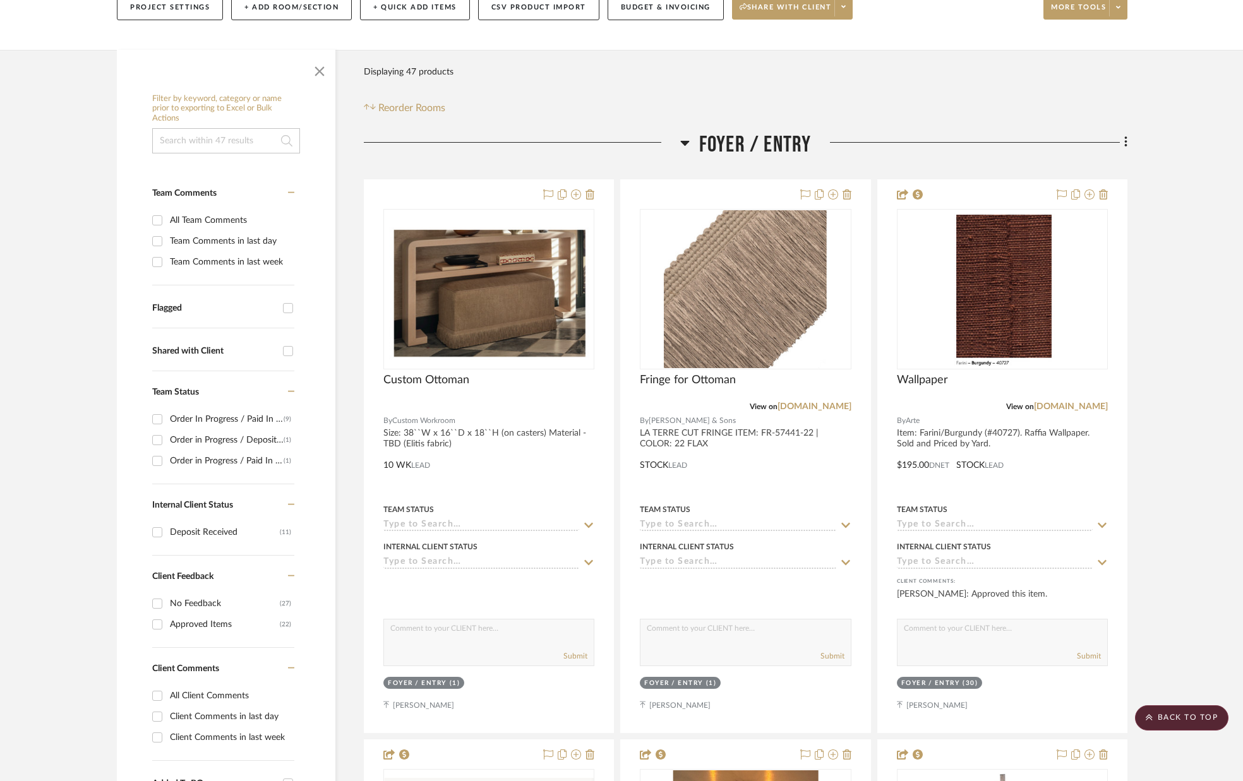
scroll to position [0, 0]
